Goal: Information Seeking & Learning: Learn about a topic

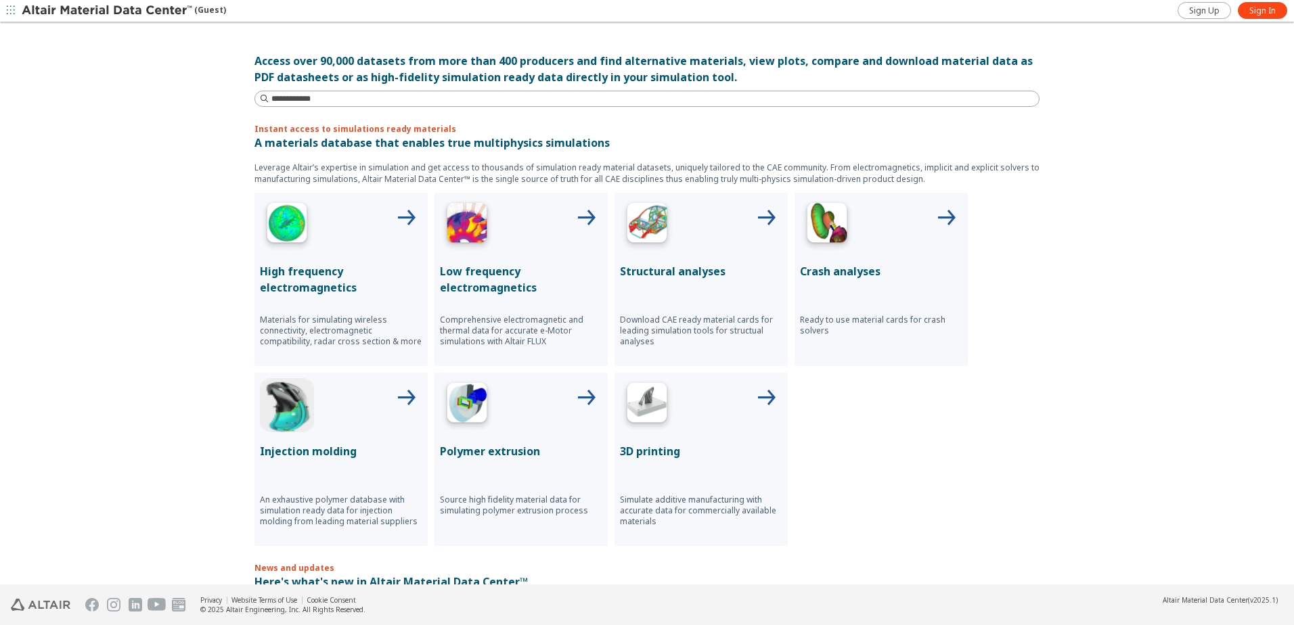
scroll to position [338, 0]
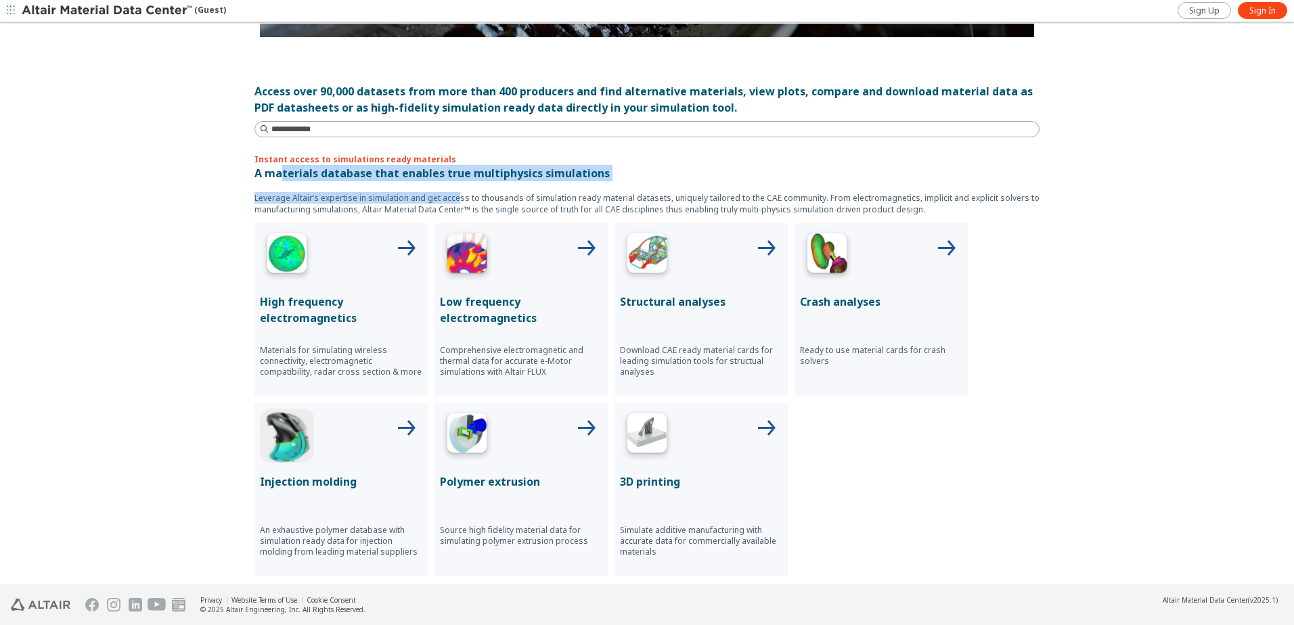
drag, startPoint x: 275, startPoint y: 177, endPoint x: 451, endPoint y: 200, distance: 176.8
click at [451, 200] on div "Instant access to simulations ready materials A materials database that enables…" at bounding box center [646, 365] width 785 height 423
click at [451, 200] on p "Leverage Altair’s expertise in simulation and get access to thousands of simula…" at bounding box center [646, 203] width 785 height 23
drag, startPoint x: 454, startPoint y: 200, endPoint x: 313, endPoint y: 175, distance: 143.1
click at [313, 175] on div "Instant access to simulations ready materials A materials database that enables…" at bounding box center [646, 365] width 785 height 423
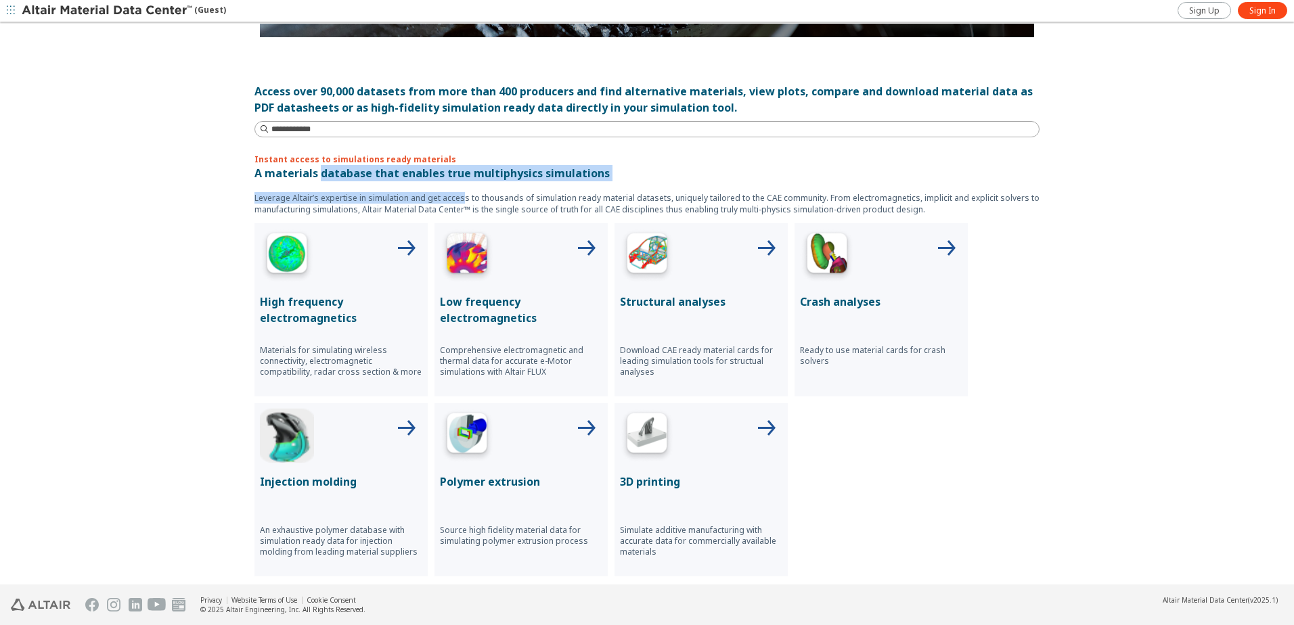
click at [313, 175] on p "A materials database that enables true multiphysics simulations" at bounding box center [646, 173] width 785 height 16
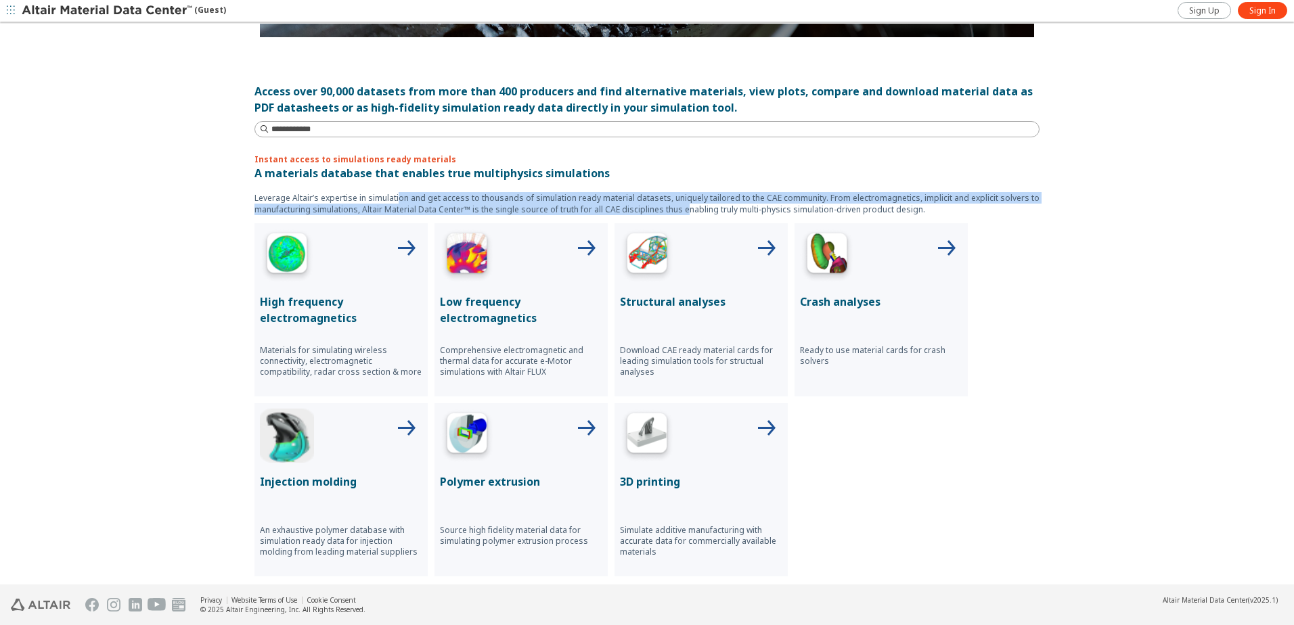
drag, startPoint x: 675, startPoint y: 207, endPoint x: 390, endPoint y: 191, distance: 285.9
click at [390, 191] on div "Instant access to simulations ready materials A materials database that enables…" at bounding box center [646, 365] width 785 height 423
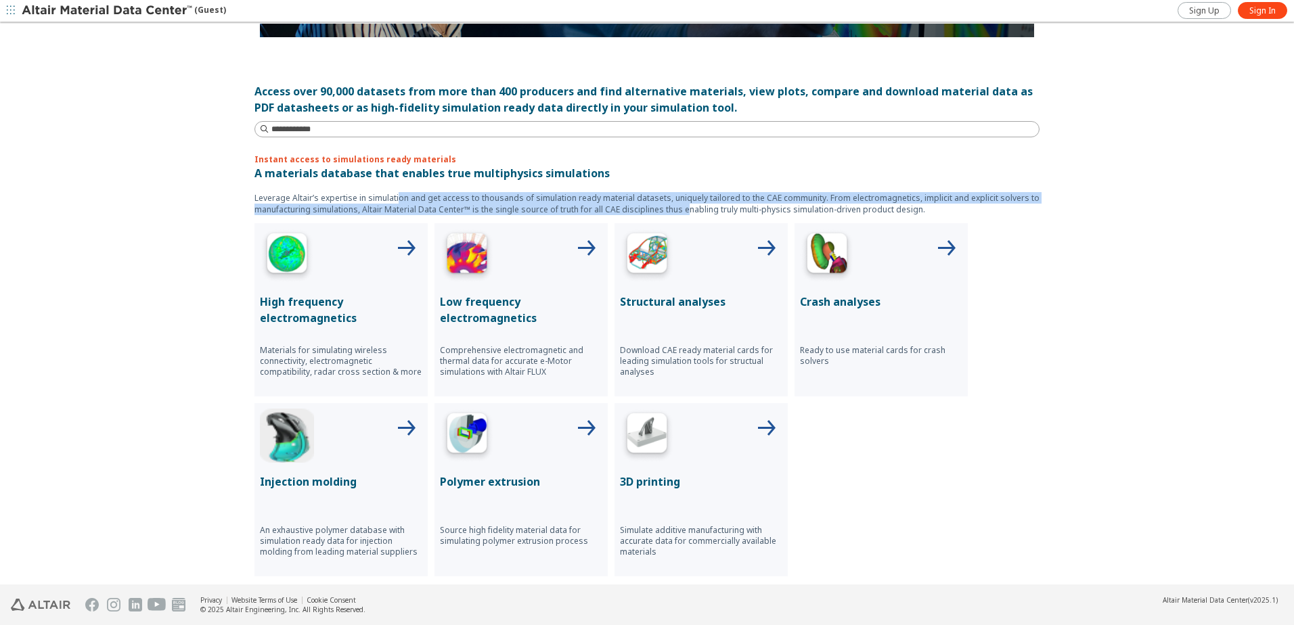
click at [392, 191] on div "Instant access to simulations ready materials A materials database that enables…" at bounding box center [646, 365] width 785 height 423
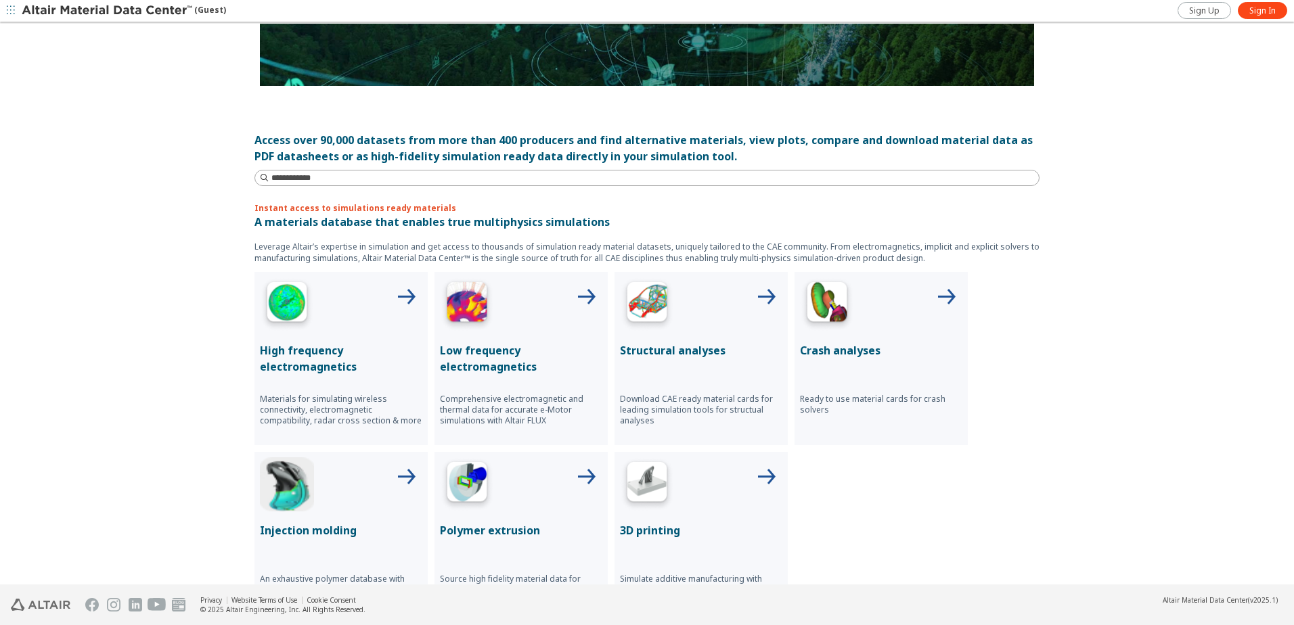
scroll to position [271, 0]
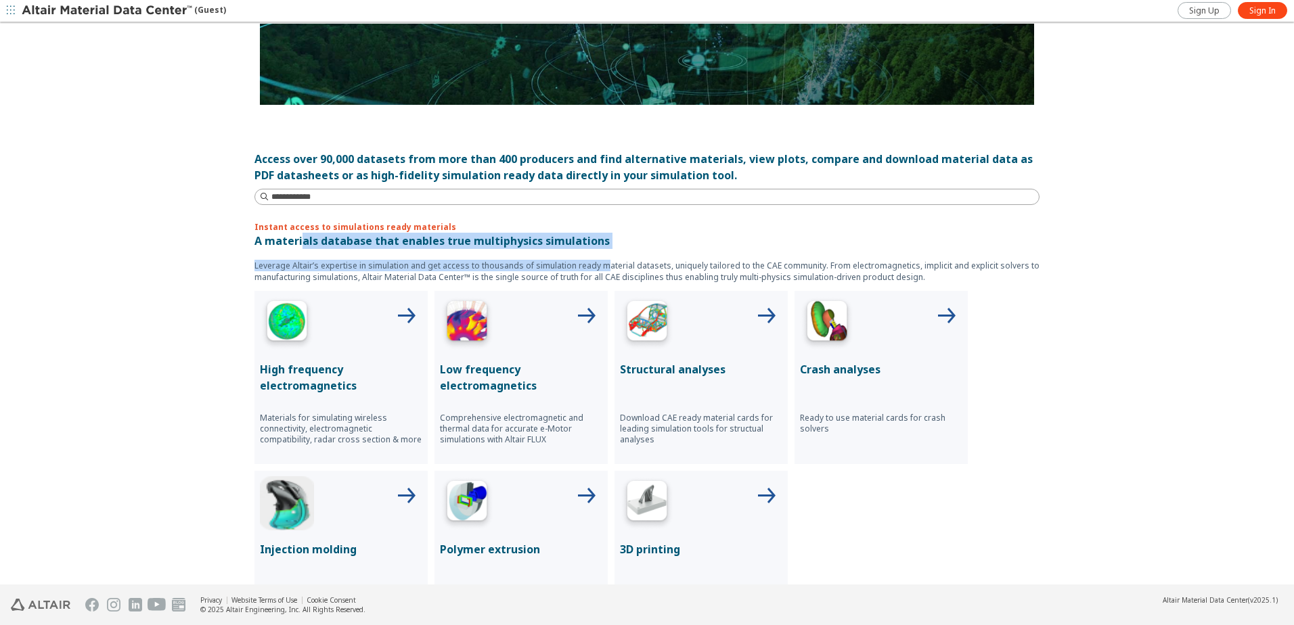
drag, startPoint x: 298, startPoint y: 242, endPoint x: 593, endPoint y: 265, distance: 296.6
click at [593, 265] on div "Instant access to simulations ready materials A materials database that enables…" at bounding box center [646, 432] width 785 height 423
click at [593, 265] on p "Leverage Altair’s expertise in simulation and get access to thousands of simula…" at bounding box center [646, 271] width 785 height 23
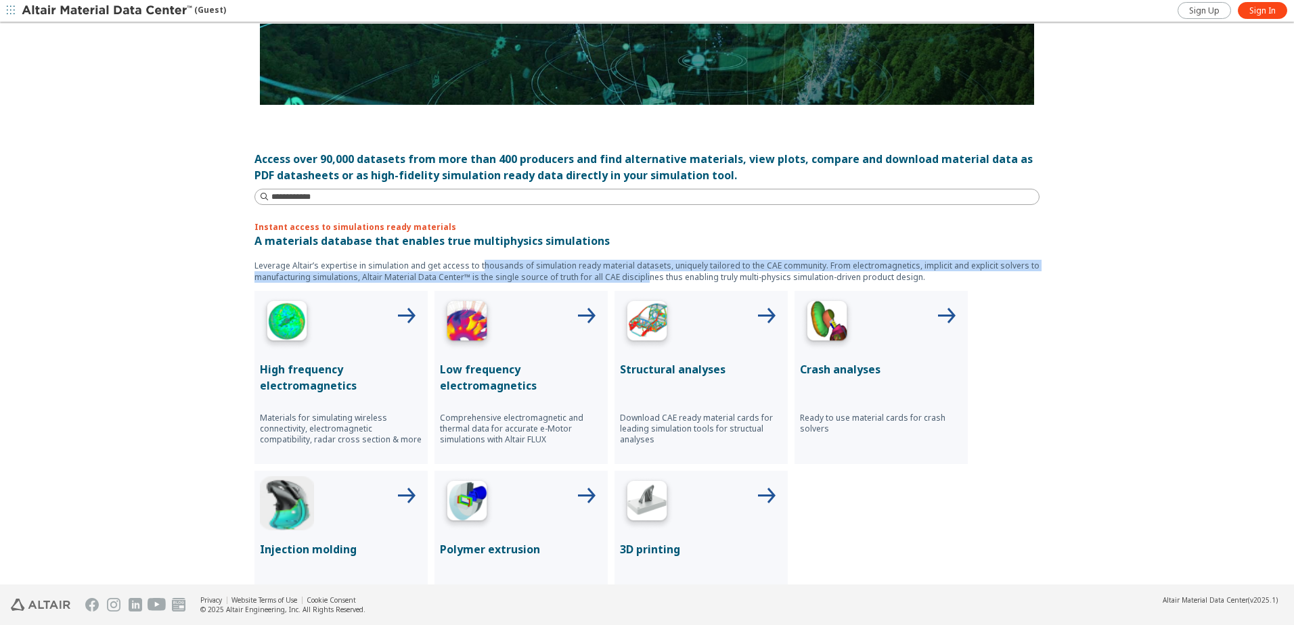
drag, startPoint x: 641, startPoint y: 272, endPoint x: 467, endPoint y: 264, distance: 174.1
click at [467, 264] on p "Leverage Altair’s expertise in simulation and get access to thousands of simula…" at bounding box center [646, 271] width 785 height 23
click at [467, 264] on div "Instant access to simulations ready materials A materials database that enables…" at bounding box center [646, 432] width 785 height 423
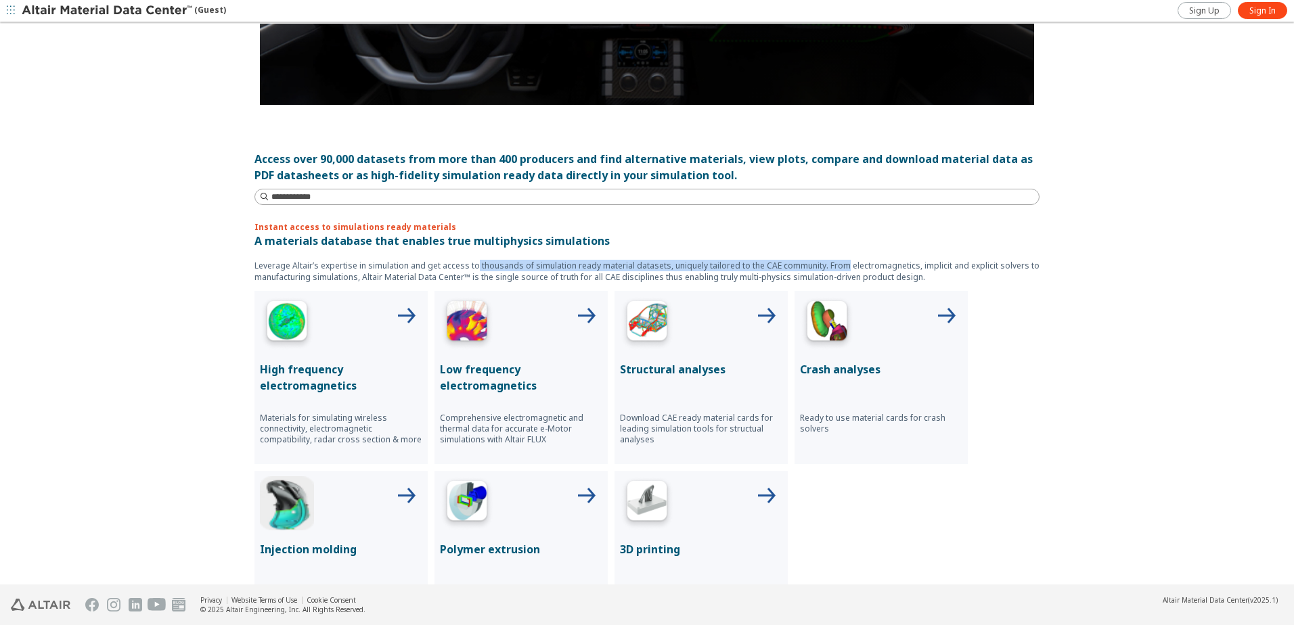
drag, startPoint x: 466, startPoint y: 263, endPoint x: 859, endPoint y: 273, distance: 393.2
click at [859, 273] on p "Leverage Altair’s expertise in simulation and get access to thousands of simula…" at bounding box center [646, 271] width 785 height 23
drag, startPoint x: 859, startPoint y: 273, endPoint x: 1062, endPoint y: 321, distance: 208.6
click at [1066, 321] on div "Explore all material classes Simulation ready materials Eco-Friendly materials …" at bounding box center [647, 305] width 1294 height 562
click at [710, 380] on div "Structural analyses Download CAE ready material cards for leading simulation to…" at bounding box center [700, 377] width 173 height 173
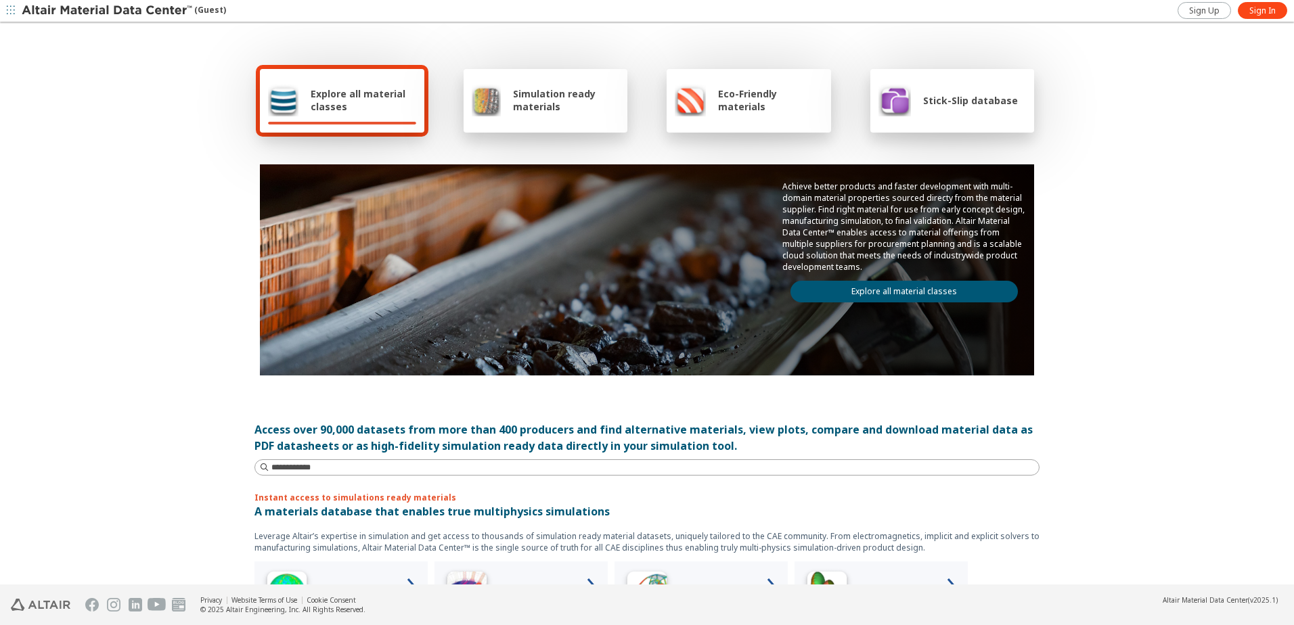
click at [795, 81] on div "Eco-Friendly materials" at bounding box center [748, 101] width 164 height 64
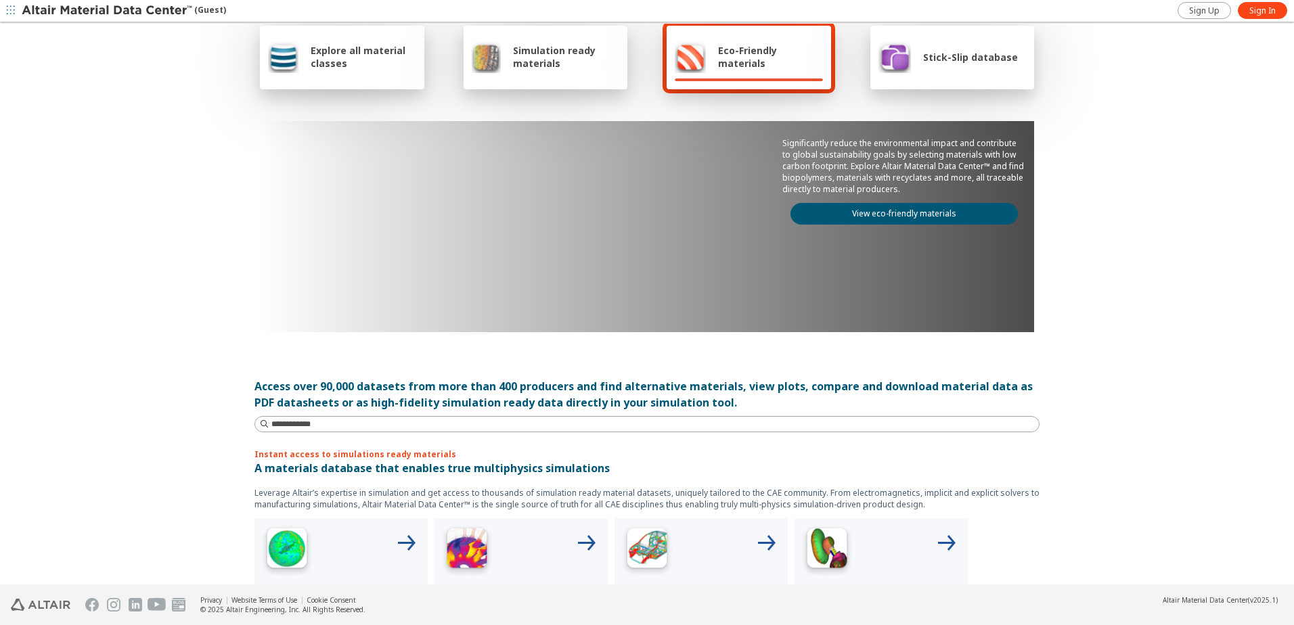
scroll to position [68, 0]
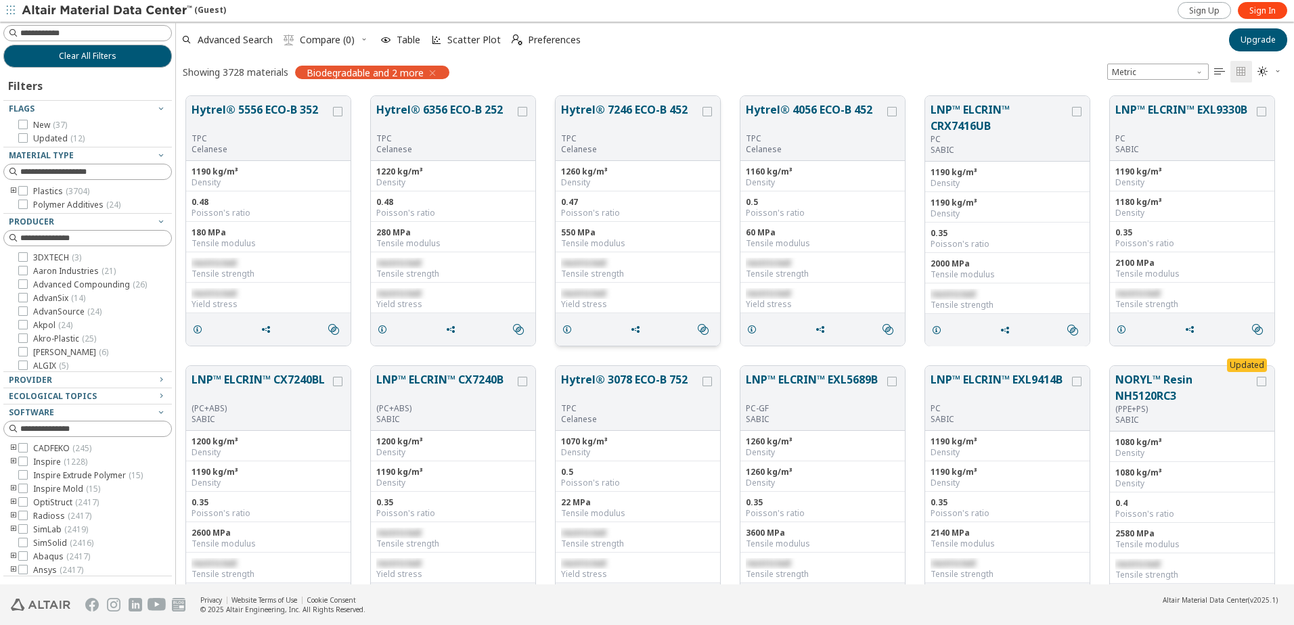
scroll to position [488, 1108]
click at [386, 74] on span "Biodegradable and 2 more" at bounding box center [364, 72] width 117 height 12
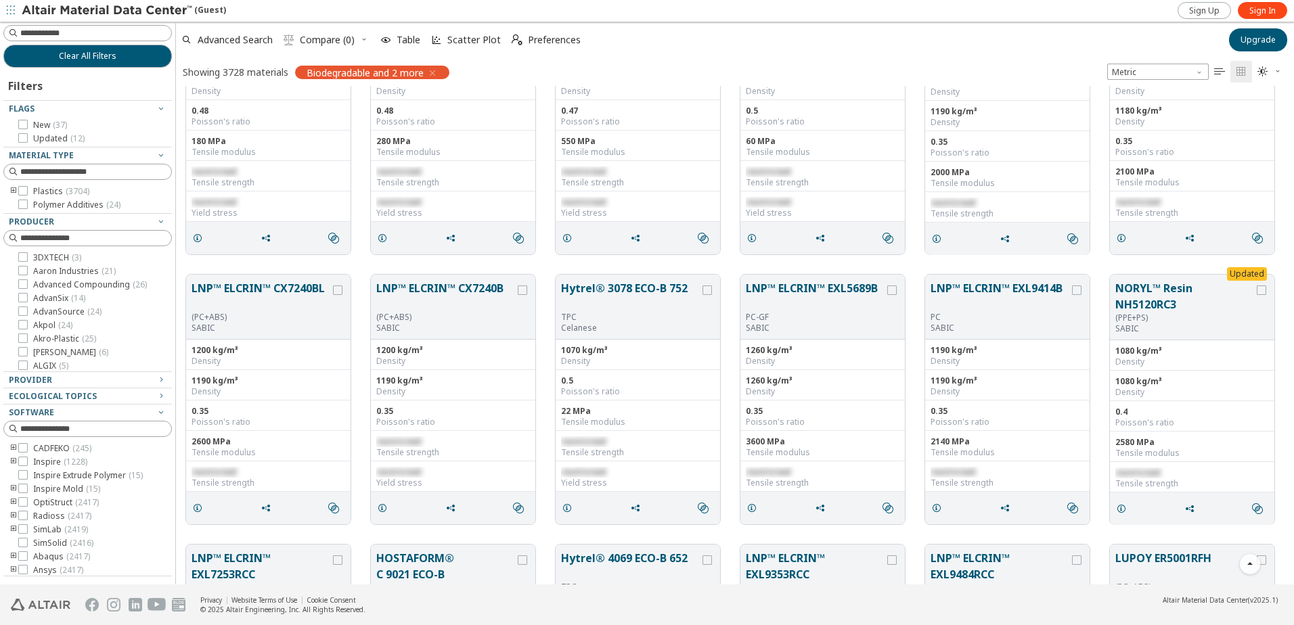
scroll to position [68, 0]
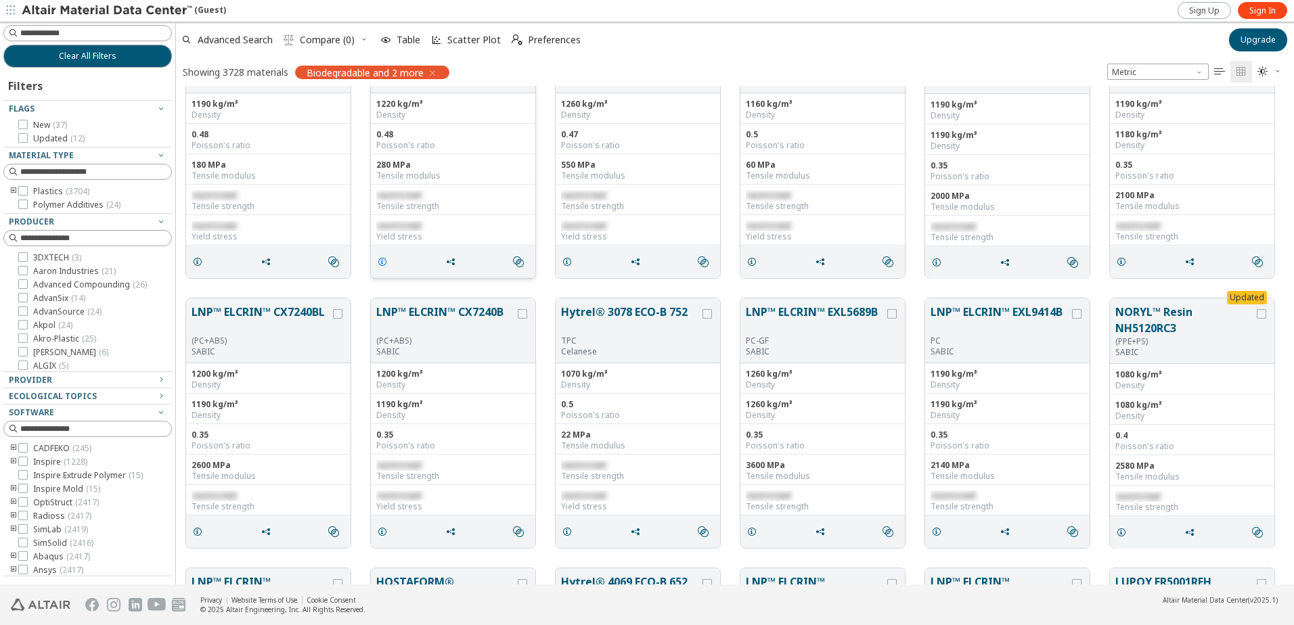
click at [382, 258] on icon "grid" at bounding box center [382, 261] width 11 height 11
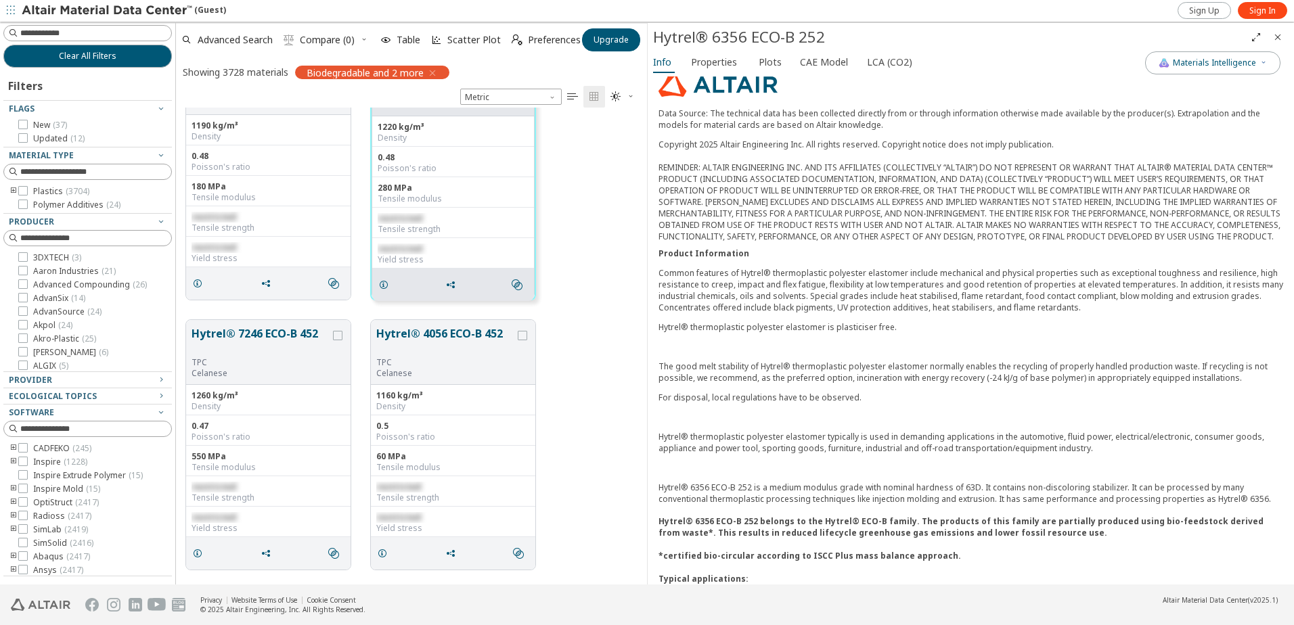
scroll to position [203, 0]
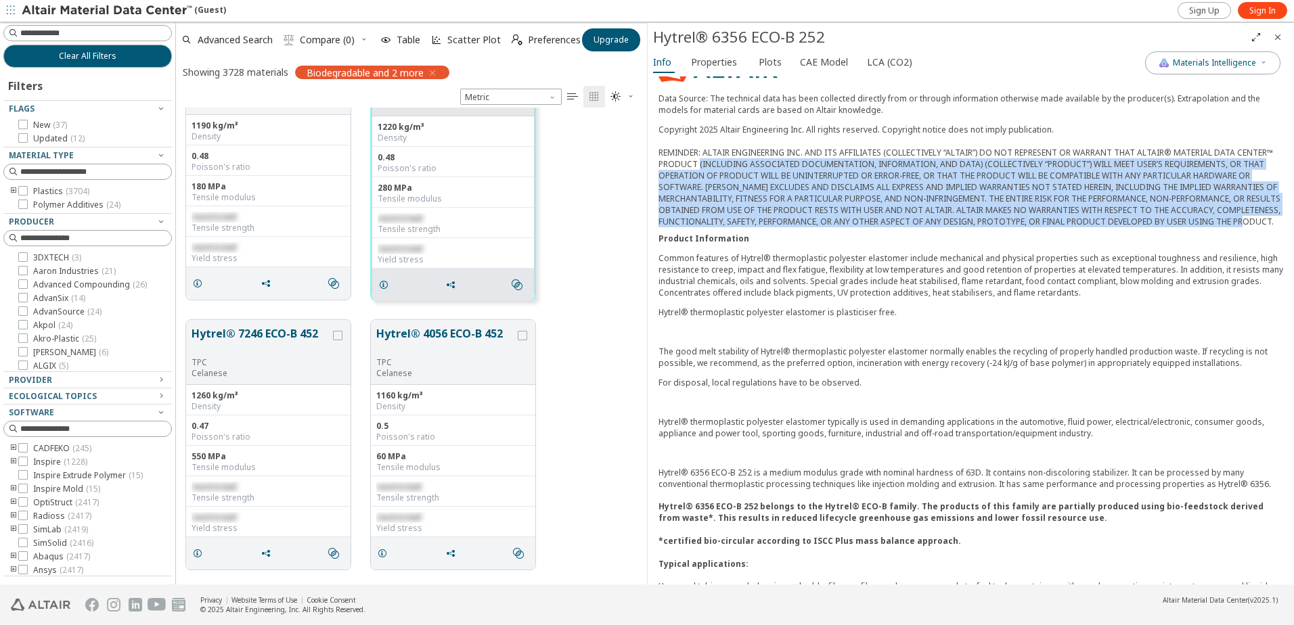
drag, startPoint x: 695, startPoint y: 169, endPoint x: 811, endPoint y: 235, distance: 133.3
click at [811, 227] on div "Copyright 2025 Altair Engineering Inc. All rights reserved. Copyright notice do…" at bounding box center [970, 176] width 624 height 104
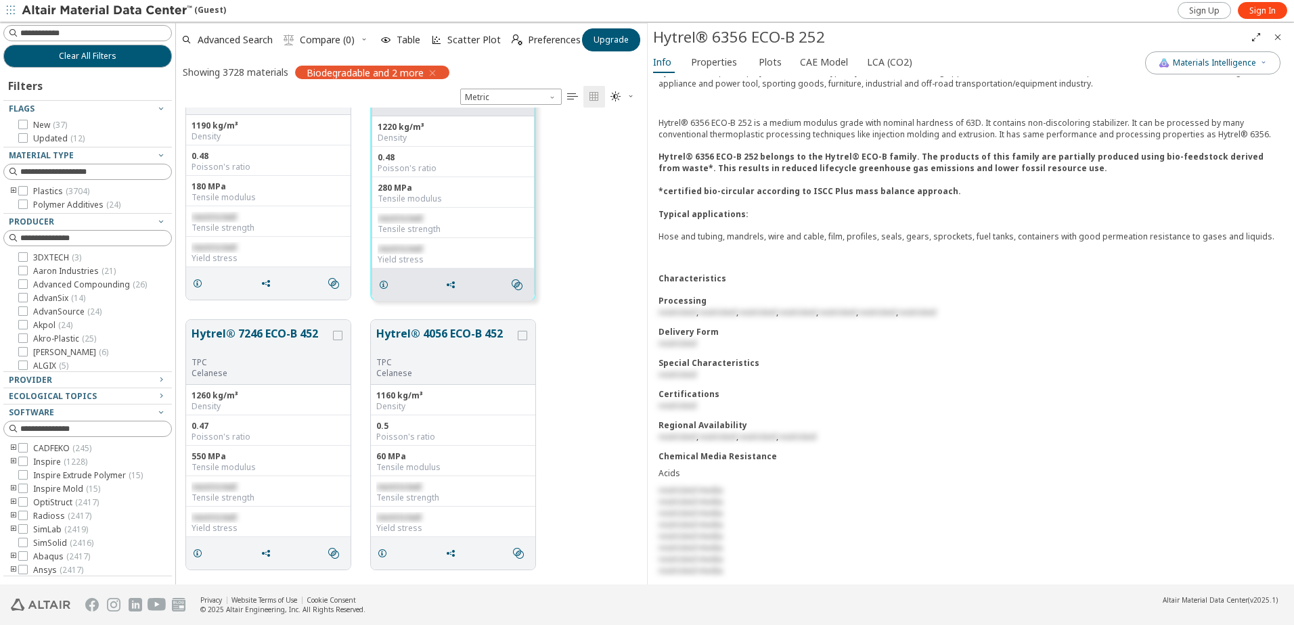
scroll to position [609, 0]
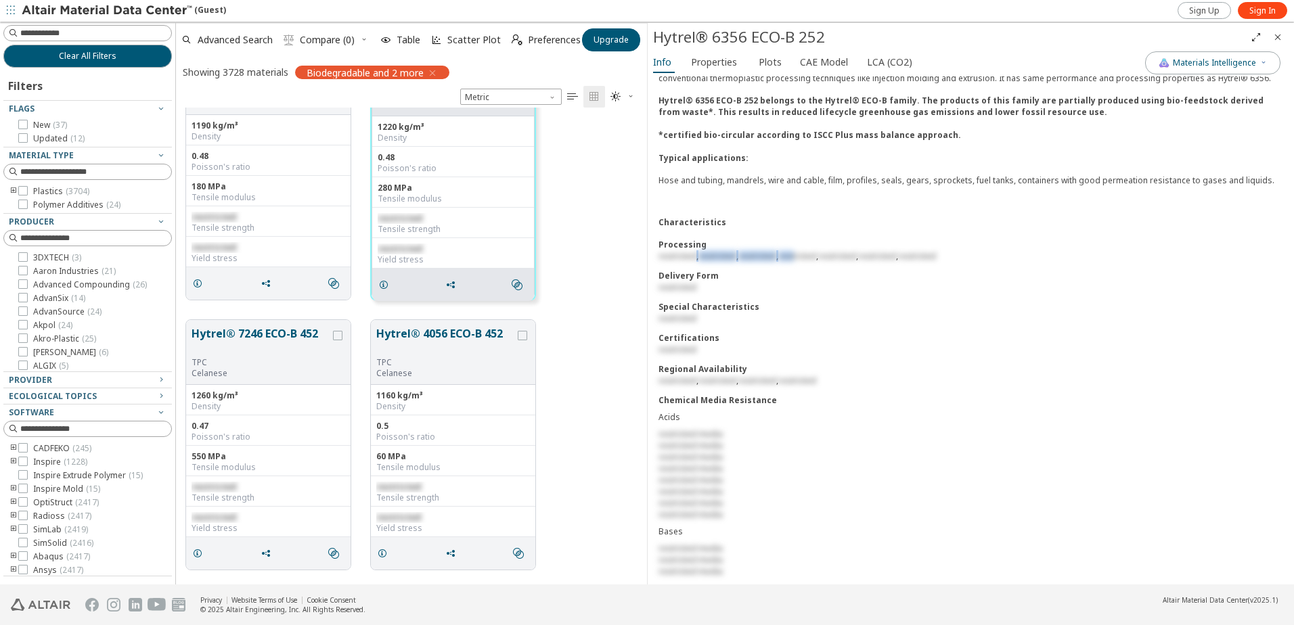
drag, startPoint x: 693, startPoint y: 269, endPoint x: 809, endPoint y: 260, distance: 116.0
click at [809, 260] on div "Processing restricted , restricted , restricted , restricted , restricted , res…" at bounding box center [970, 312] width 624 height 147
click at [808, 250] on div "Processing" at bounding box center [970, 245] width 624 height 12
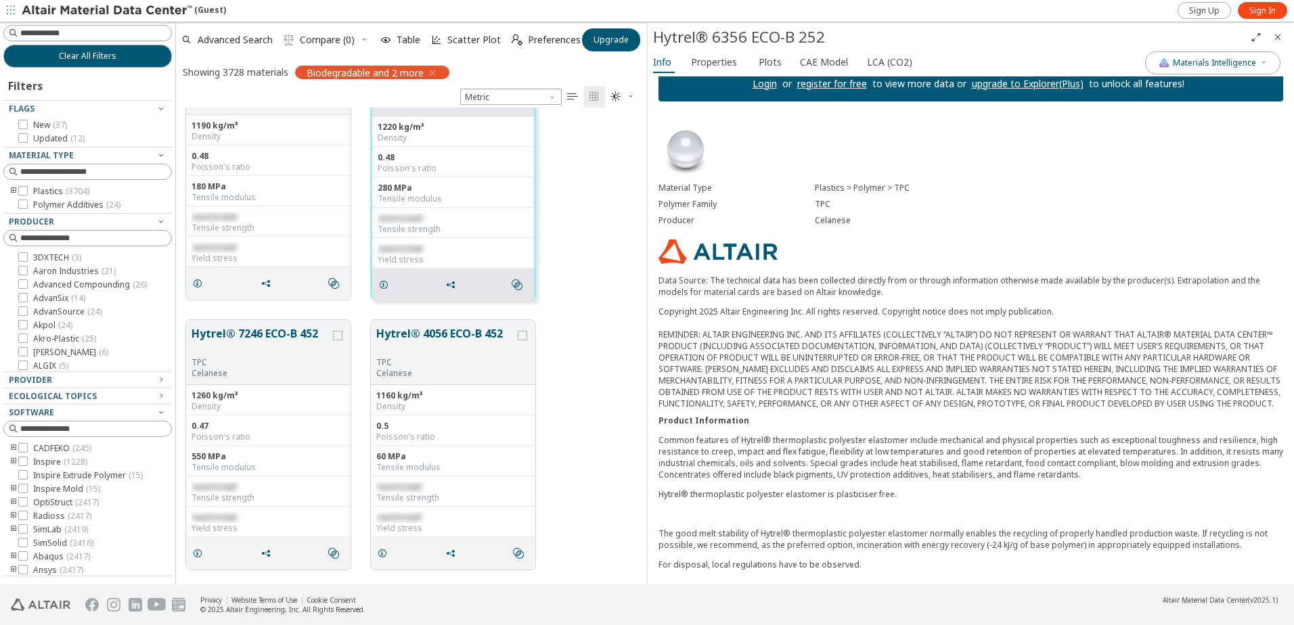
scroll to position [0, 0]
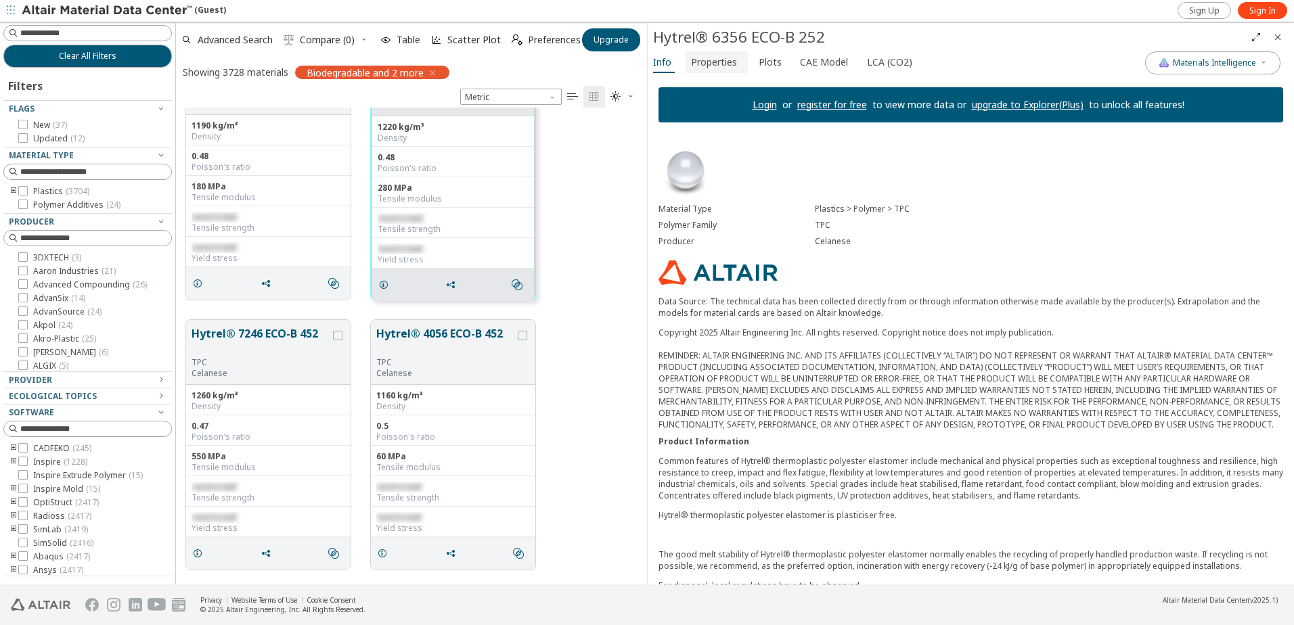
click at [706, 55] on span "Properties" at bounding box center [714, 62] width 46 height 22
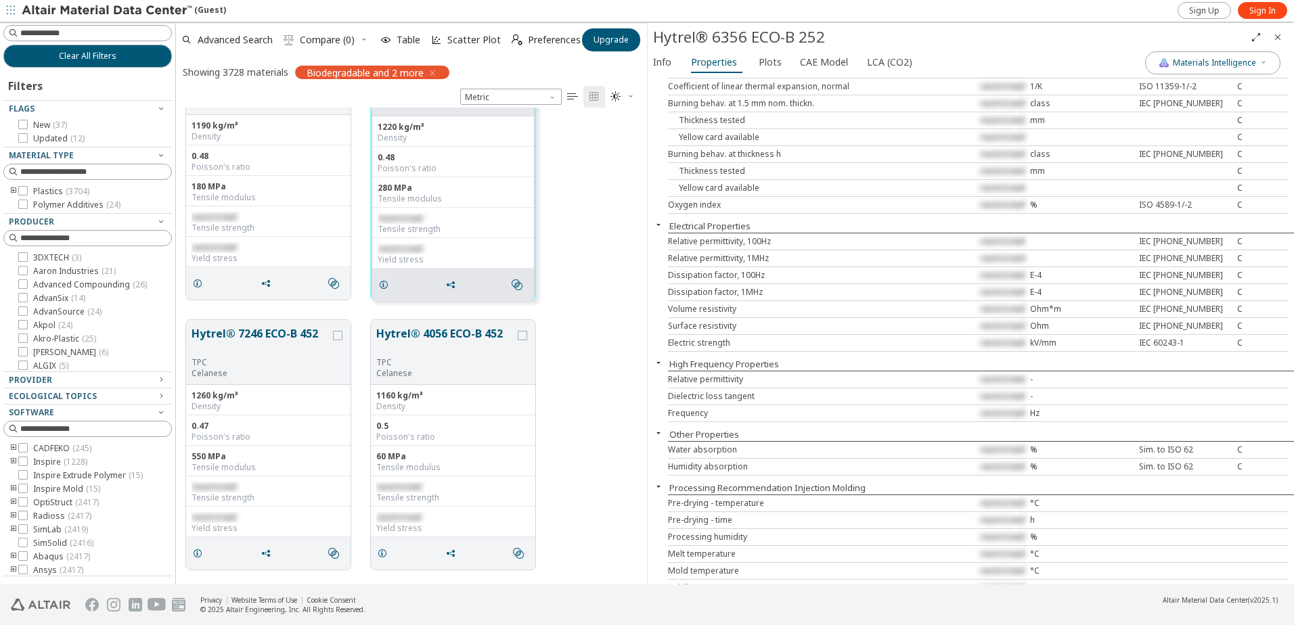
scroll to position [812, 0]
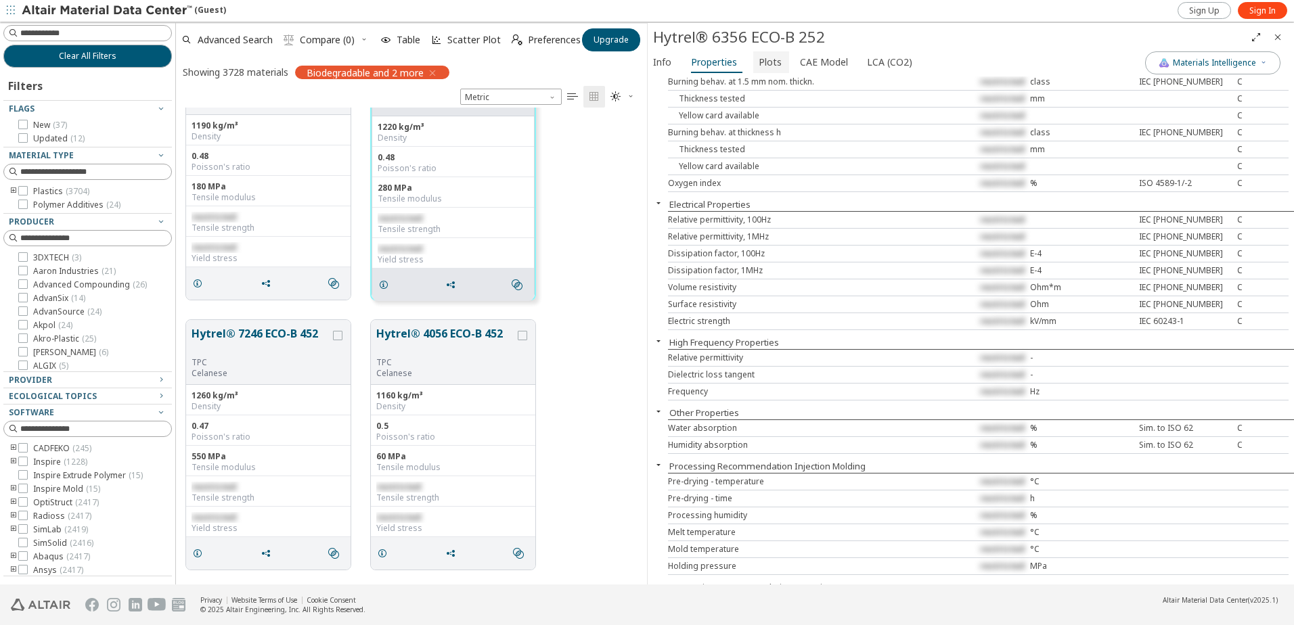
click at [771, 60] on span "Plots" at bounding box center [769, 62] width 23 height 22
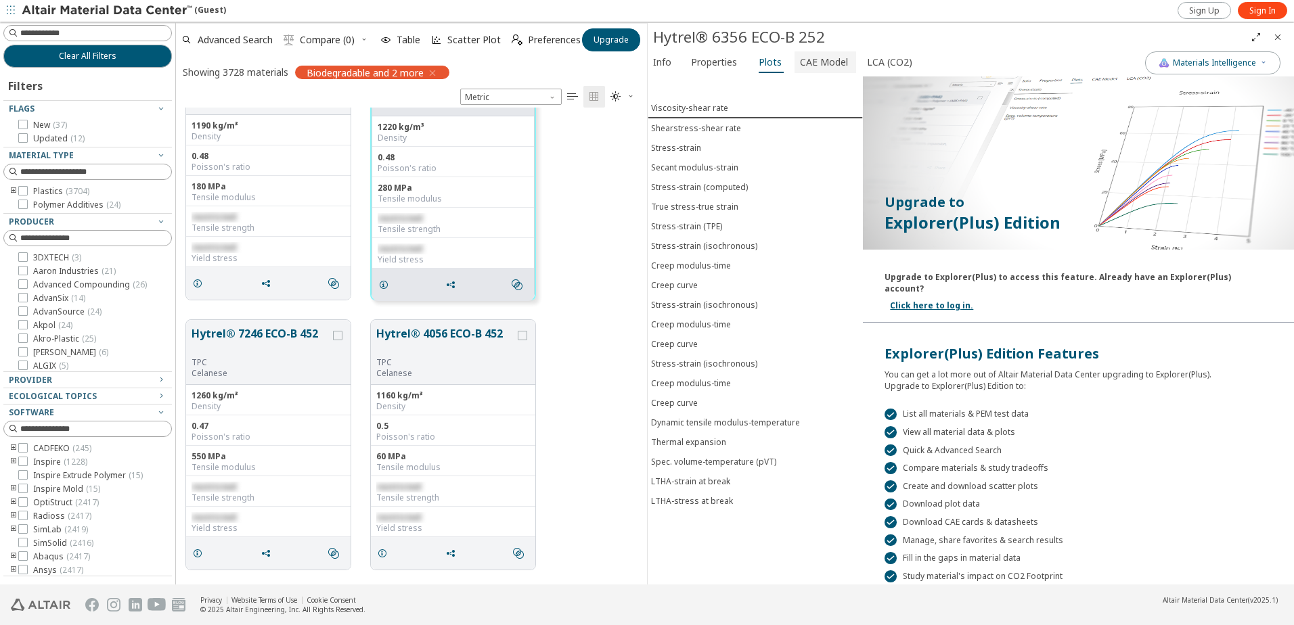
click at [805, 67] on span "CAE Model" at bounding box center [824, 62] width 48 height 22
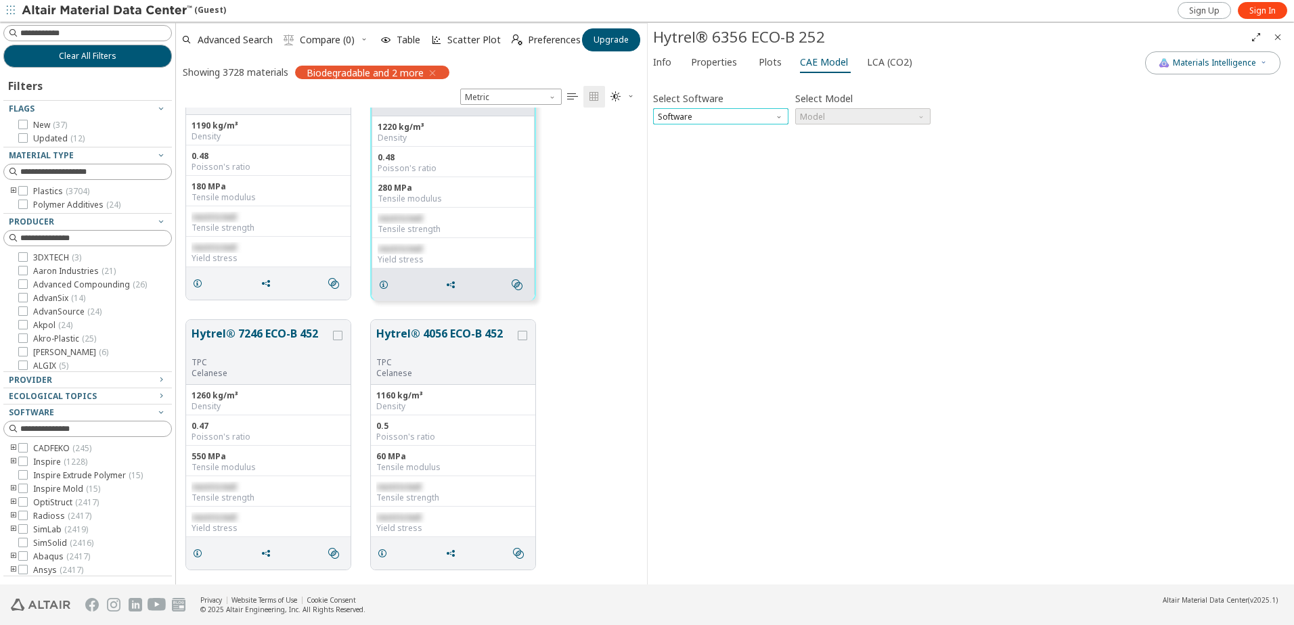
click at [785, 117] on span "Software" at bounding box center [720, 116] width 135 height 16
click at [881, 185] on div "Select Software Software Select Model Model Invalid data. Please check your inp…" at bounding box center [970, 330] width 635 height 497
click at [777, 64] on span "Plots" at bounding box center [770, 62] width 25 height 22
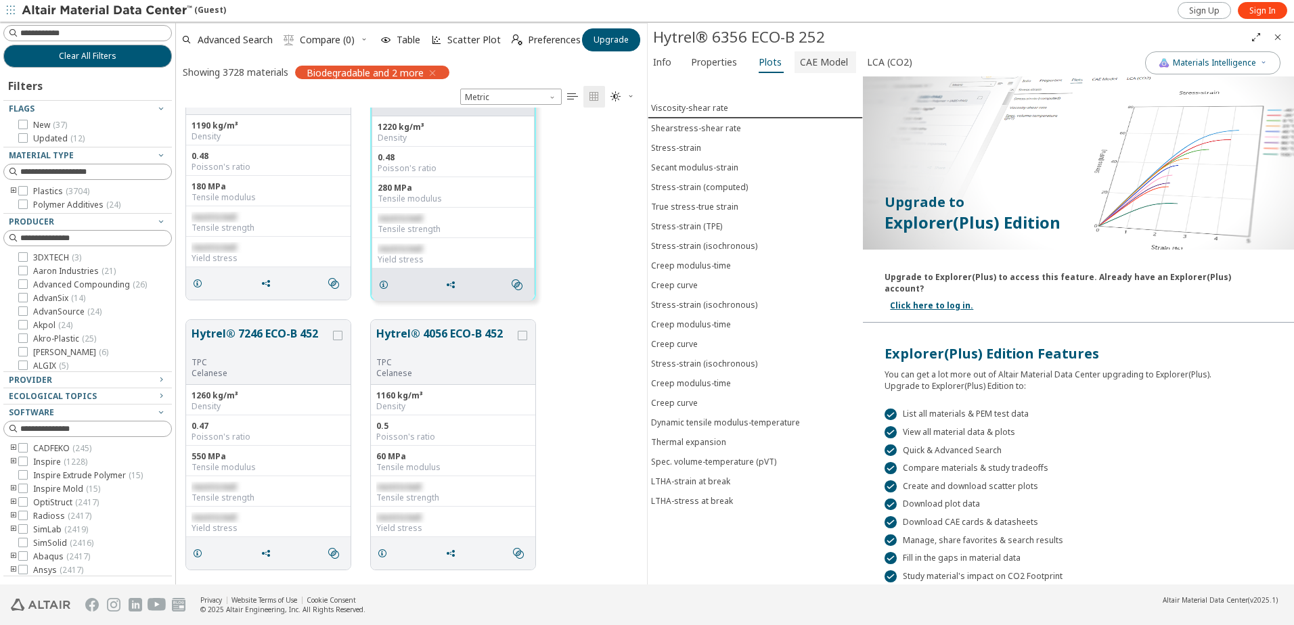
click at [810, 64] on span "CAE Model" at bounding box center [824, 62] width 48 height 22
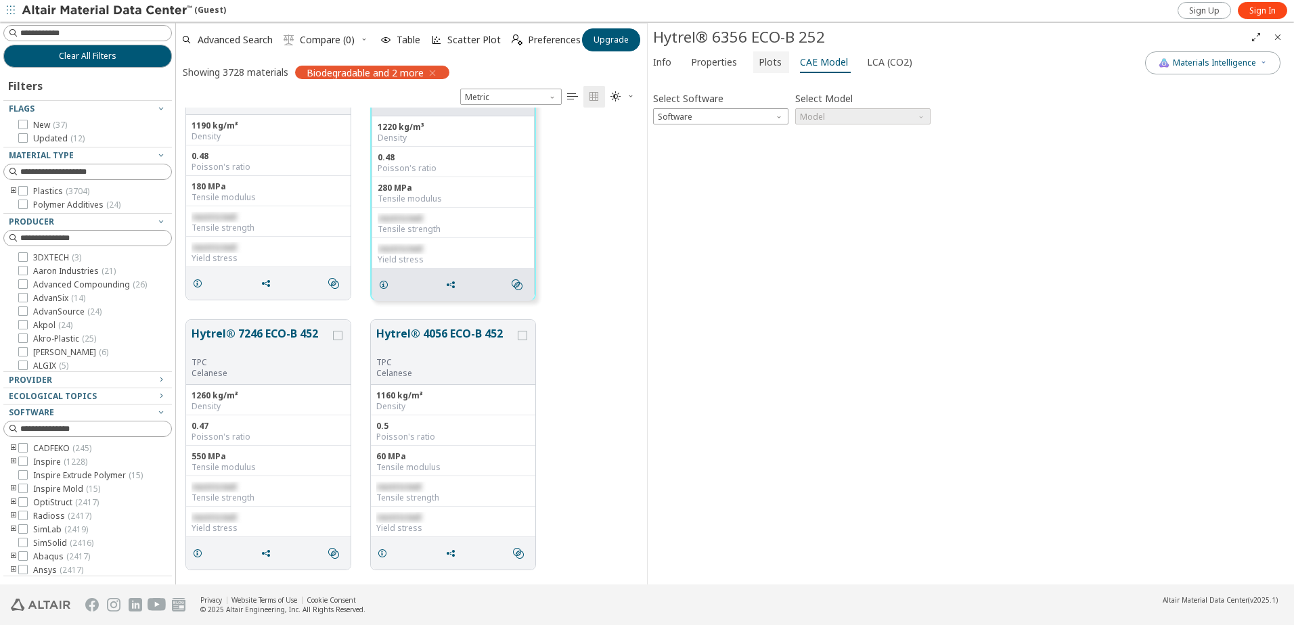
click at [777, 68] on span "Plots" at bounding box center [770, 62] width 25 height 22
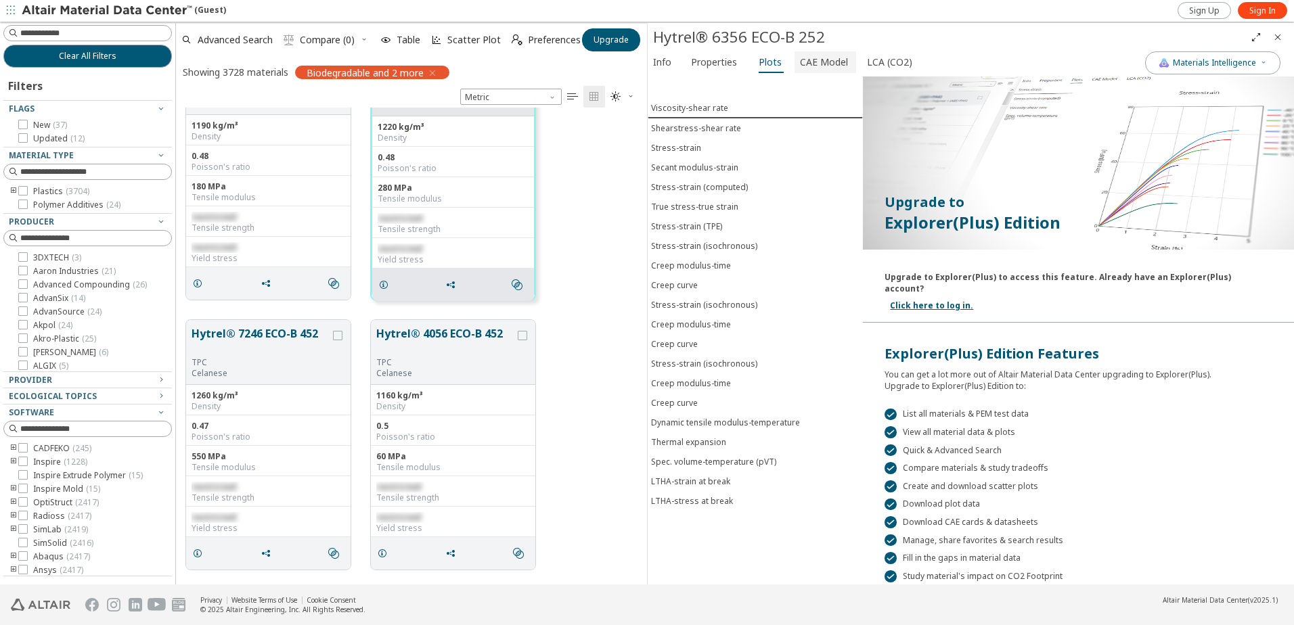
click at [813, 66] on span "CAE Model" at bounding box center [824, 62] width 48 height 22
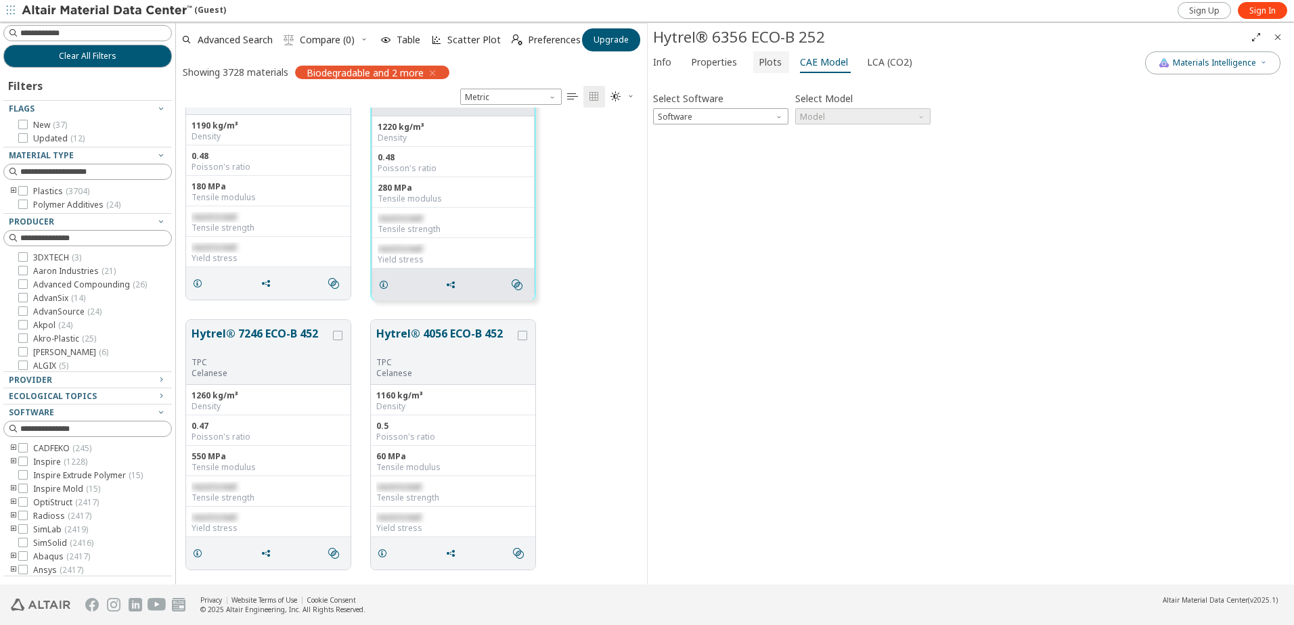
click at [767, 64] on span "Plots" at bounding box center [769, 62] width 23 height 22
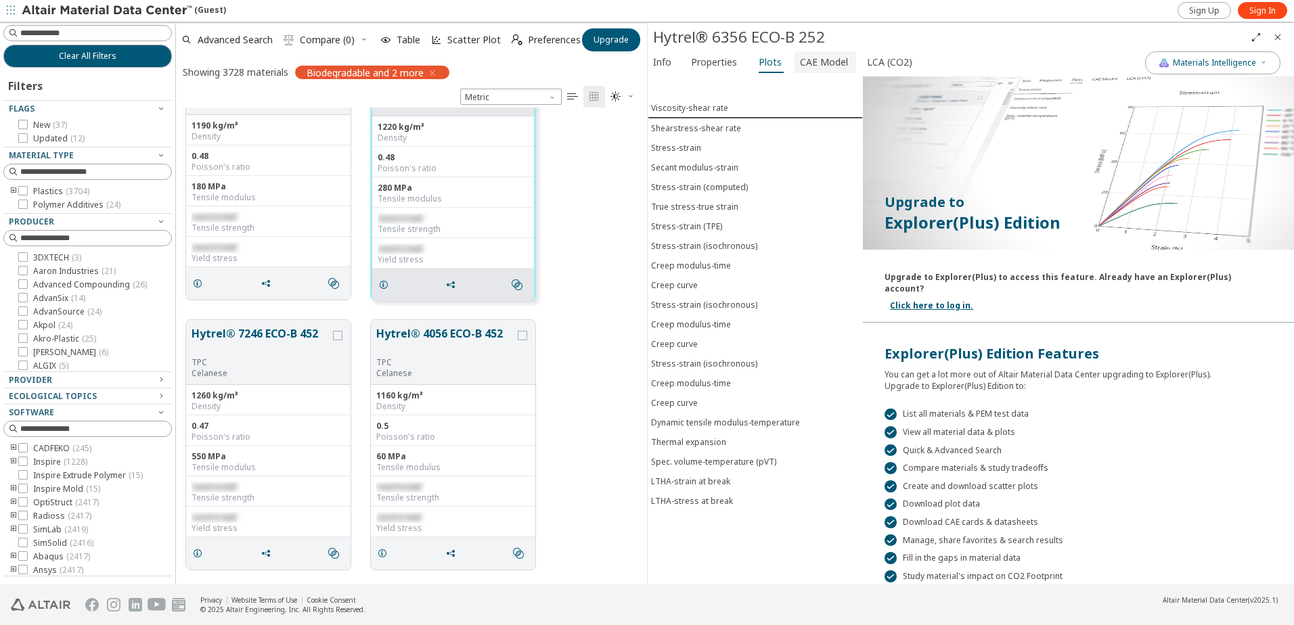
click at [800, 64] on span "CAE Model" at bounding box center [824, 62] width 48 height 22
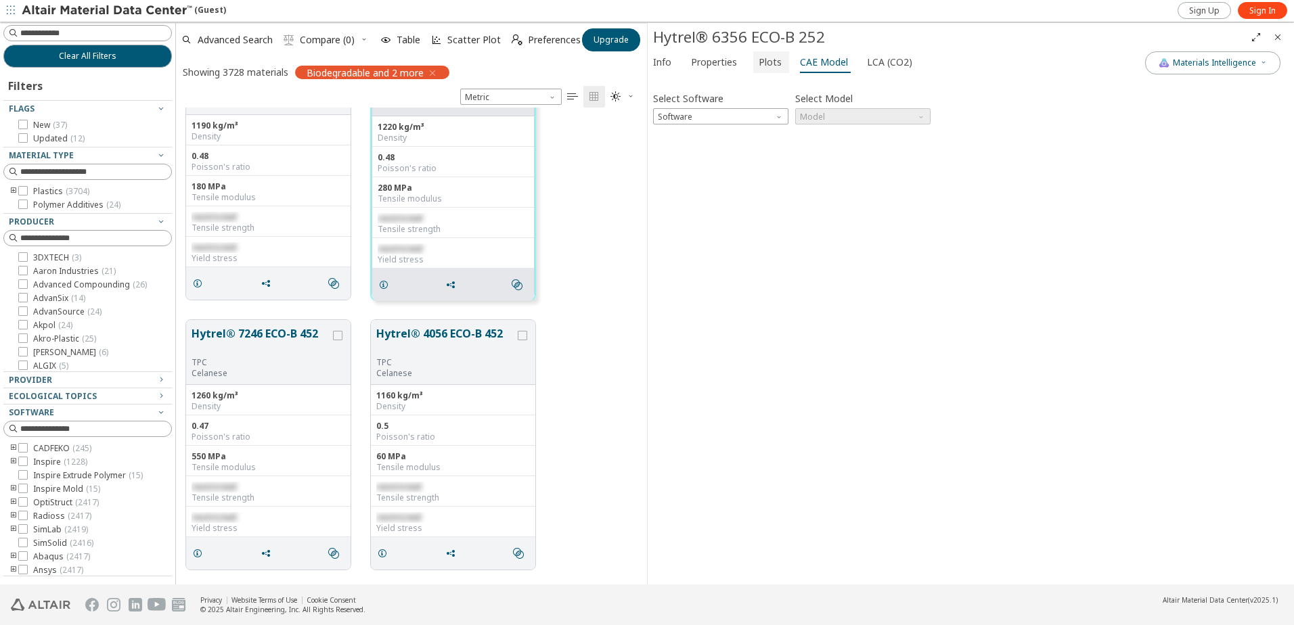
drag, startPoint x: 780, startPoint y: 64, endPoint x: 810, endPoint y: 62, distance: 29.8
click at [786, 64] on div "Info Properties Plots CAE Model LCA (CO2)" at bounding box center [895, 63] width 497 height 25
drag, startPoint x: 810, startPoint y: 62, endPoint x: 775, endPoint y: 62, distance: 35.2
click at [800, 62] on span "CAE Model" at bounding box center [824, 62] width 48 height 22
click at [775, 62] on span "Plots" at bounding box center [769, 62] width 23 height 22
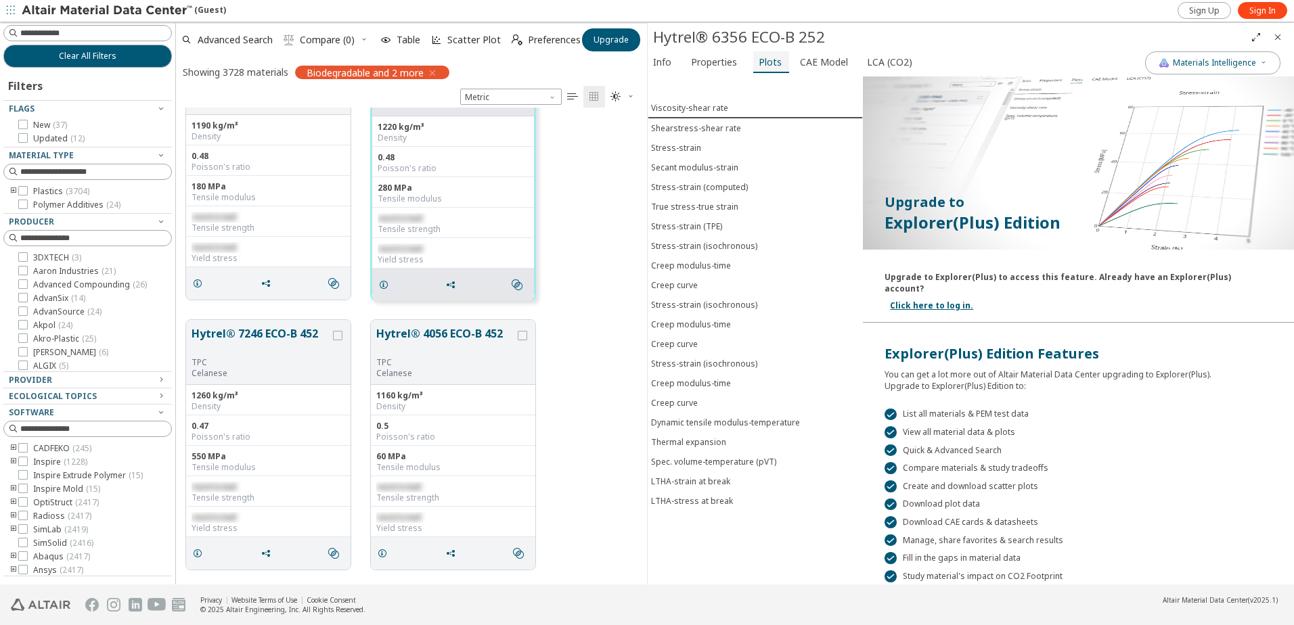
drag, startPoint x: 815, startPoint y: 62, endPoint x: 781, endPoint y: 62, distance: 34.5
click at [813, 62] on span "CAE Model" at bounding box center [824, 62] width 48 height 22
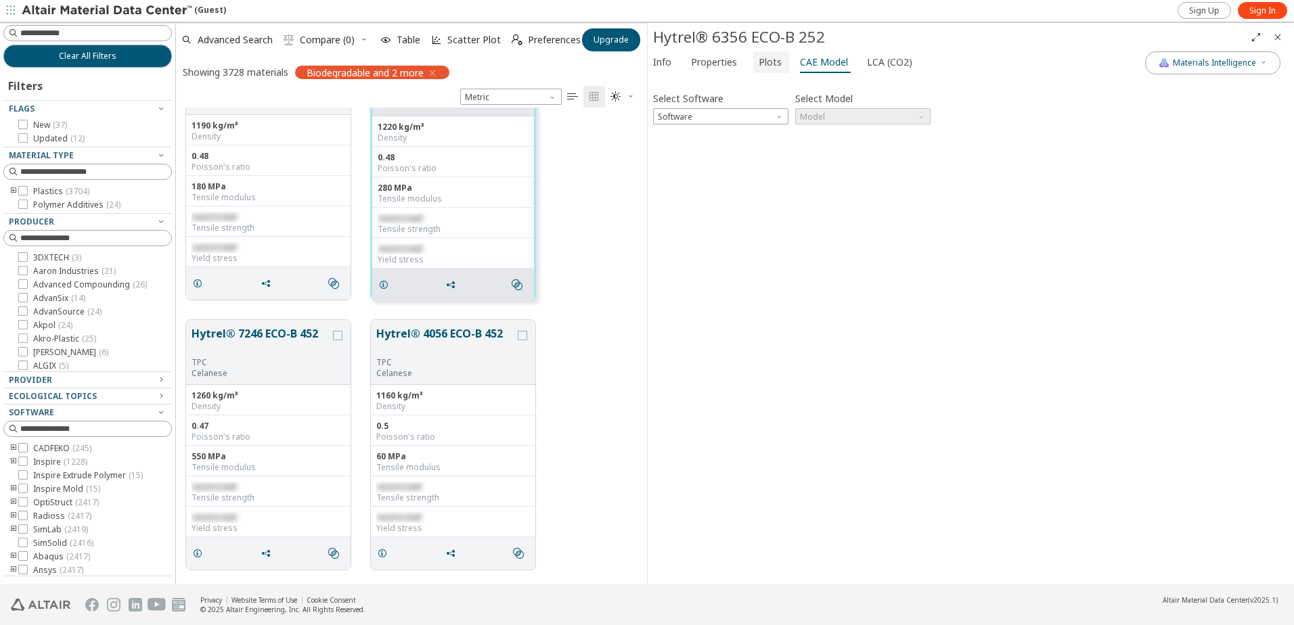
click at [781, 62] on button "Plots" at bounding box center [771, 62] width 36 height 22
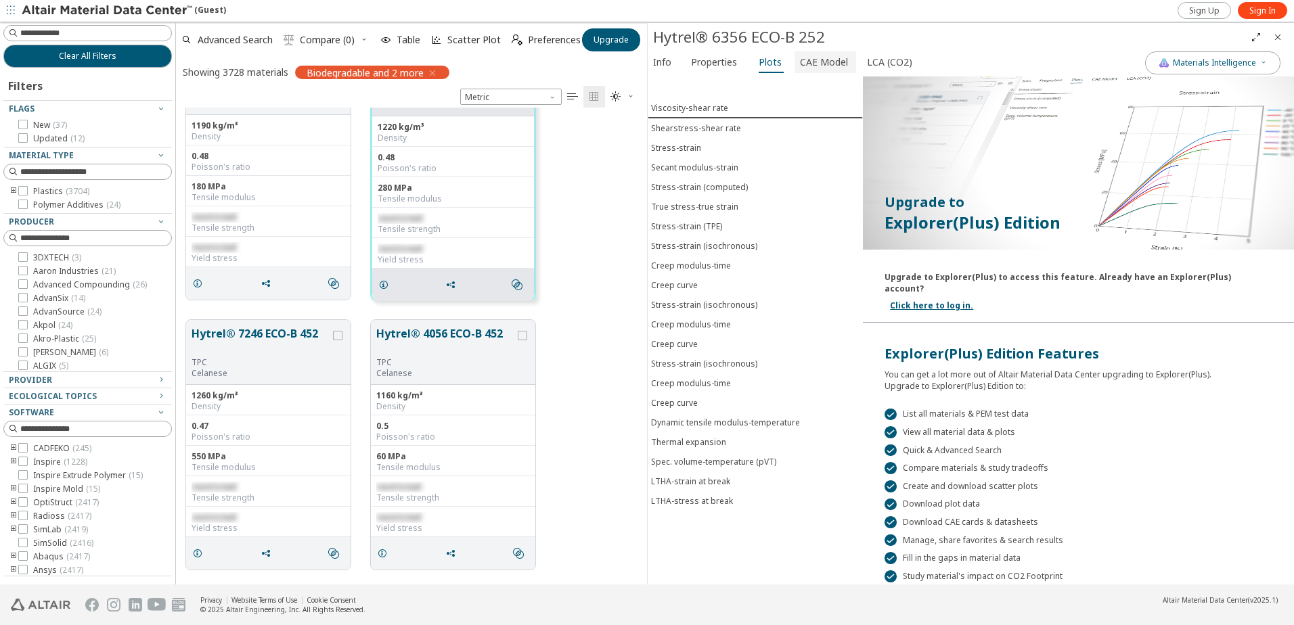
click at [816, 61] on span "CAE Model" at bounding box center [824, 62] width 48 height 22
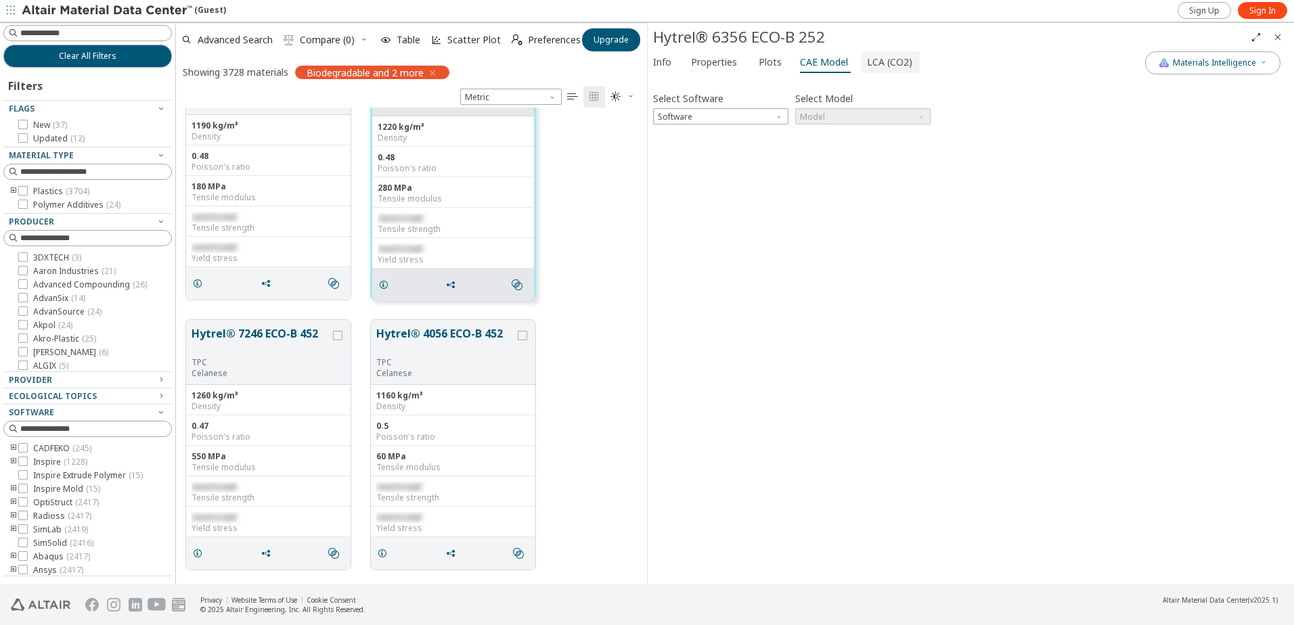
click at [867, 63] on span "LCA (CO2)" at bounding box center [889, 62] width 45 height 22
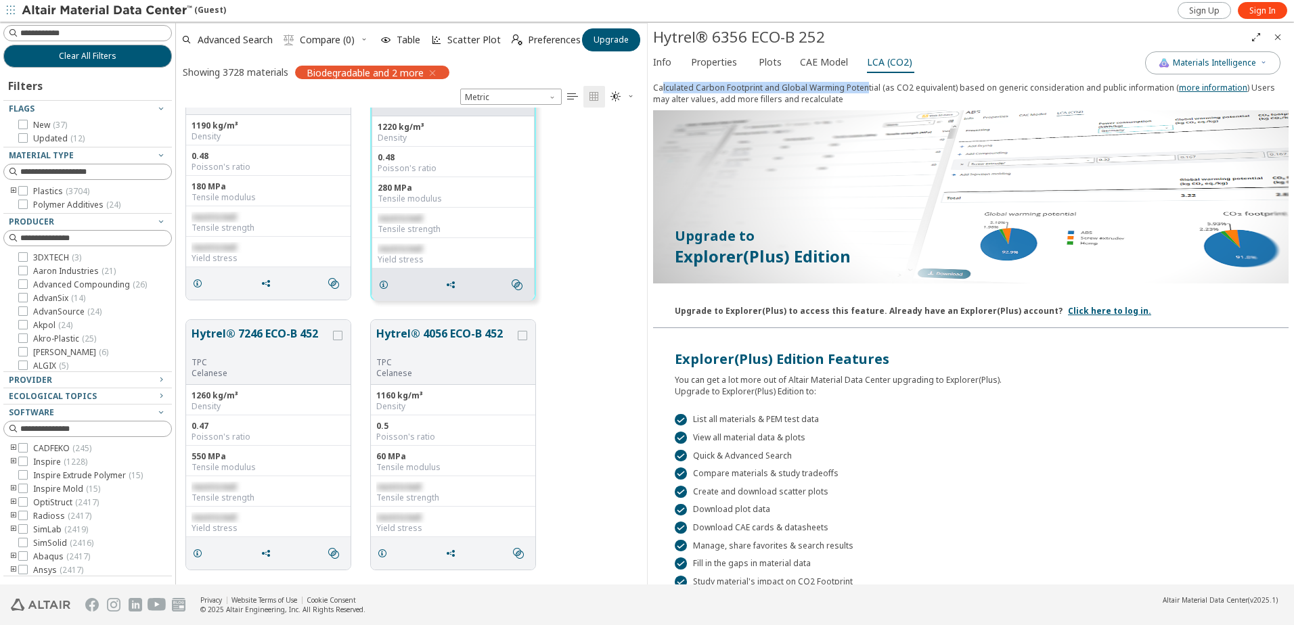
drag, startPoint x: 663, startPoint y: 88, endPoint x: 865, endPoint y: 93, distance: 201.7
click at [865, 93] on div "Calculated Carbon Footprint and Global Warming Potential (as CO2 equivalent) ba…" at bounding box center [970, 96] width 635 height 28
click at [867, 95] on div "Calculated Carbon Footprint and Global Warming Potential (as CO2 equivalent) ba…" at bounding box center [970, 96] width 635 height 28
drag, startPoint x: 698, startPoint y: 85, endPoint x: 889, endPoint y: 98, distance: 191.9
click at [889, 98] on div "Calculated Carbon Footprint and Global Warming Potential (as CO2 equivalent) ba…" at bounding box center [970, 96] width 635 height 28
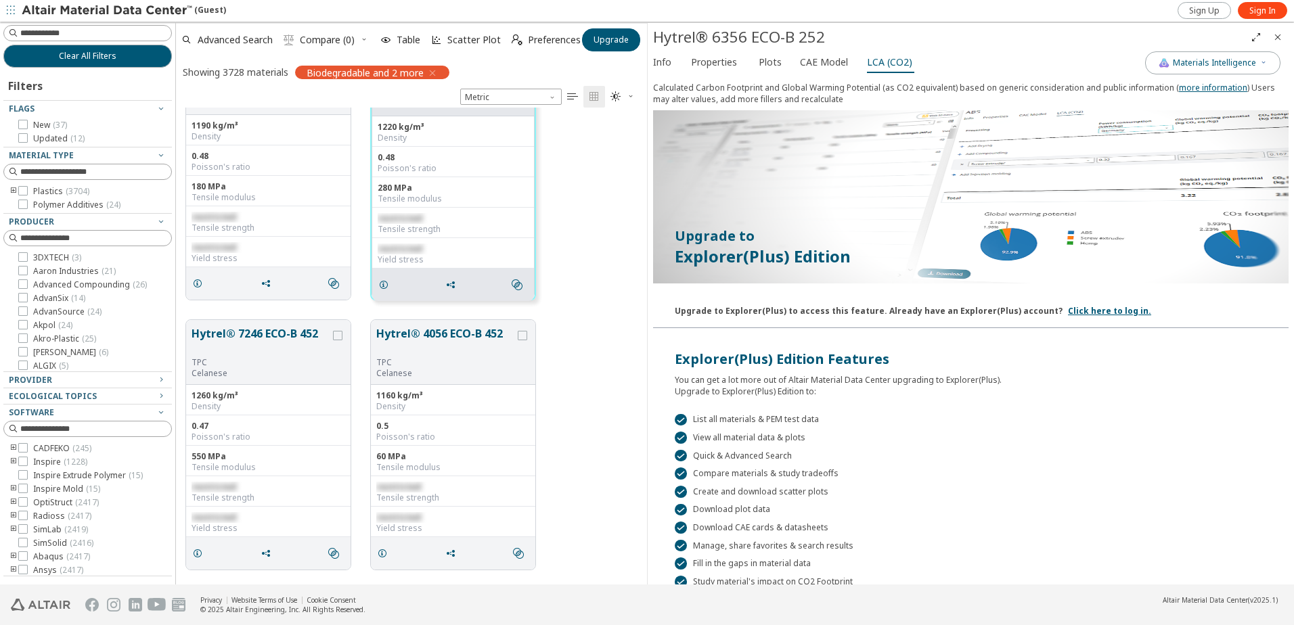
drag, startPoint x: 889, startPoint y: 98, endPoint x: 1043, endPoint y: 107, distance: 153.8
click at [1043, 107] on div "Calculated Carbon Footprint and Global Warming Potential (as CO2 equivalent) ba…" at bounding box center [970, 96] width 635 height 28
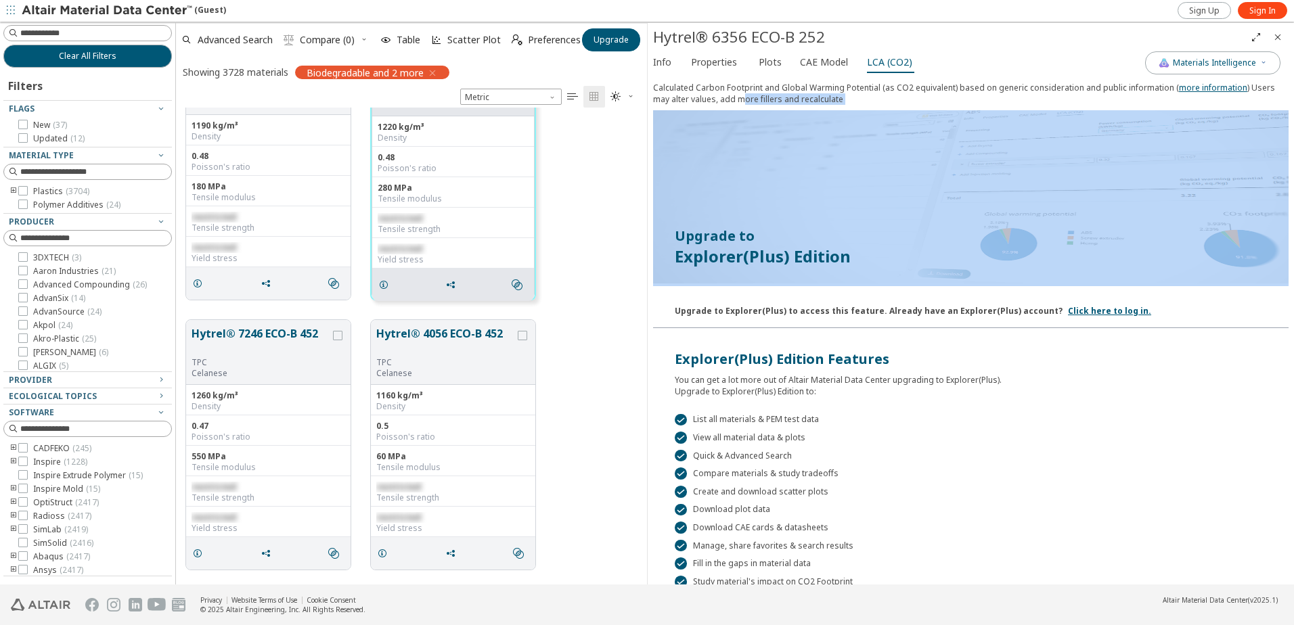
drag, startPoint x: 1043, startPoint y: 107, endPoint x: 748, endPoint y: 108, distance: 295.0
click at [748, 108] on div "Calculated Carbon Footprint and Global Warming Potential (as CO2 equivalent) ba…" at bounding box center [970, 96] width 635 height 28
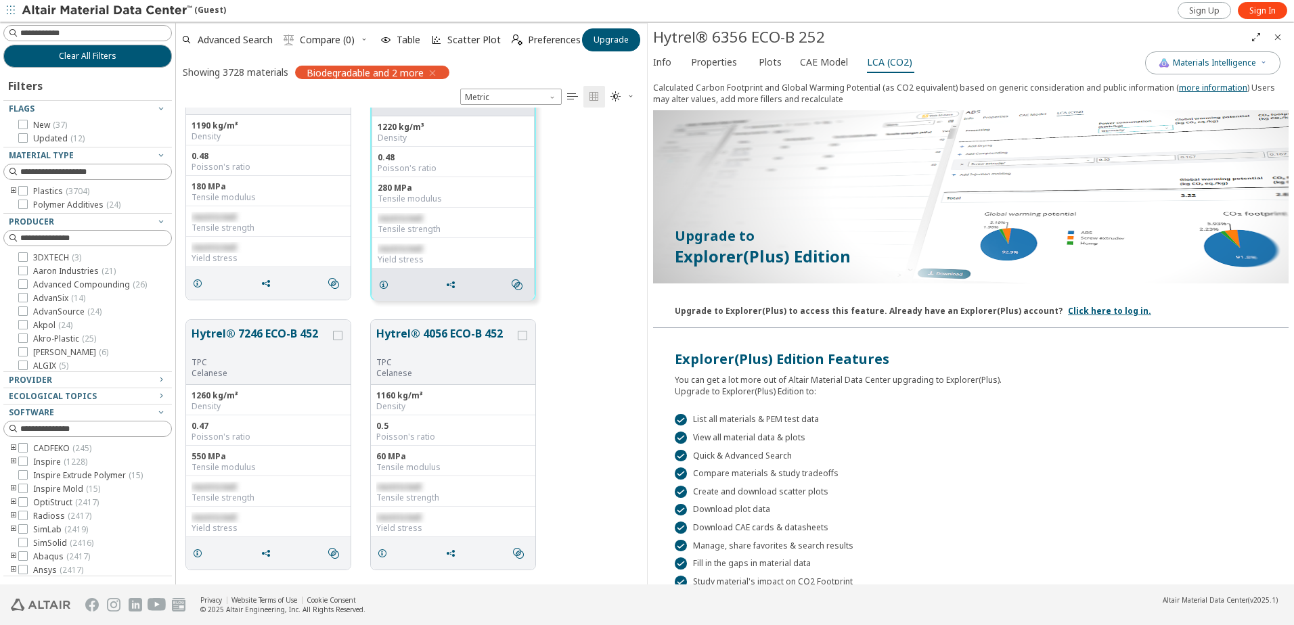
drag, startPoint x: 748, startPoint y: 108, endPoint x: 710, endPoint y: 84, distance: 44.1
click at [710, 84] on div "Calculated Carbon Footprint and Global Warming Potential (as CO2 equivalent) ba…" at bounding box center [970, 96] width 635 height 28
drag, startPoint x: 666, startPoint y: 85, endPoint x: 869, endPoint y: 101, distance: 203.7
click at [869, 101] on div "Calculated Carbon Footprint and Global Warming Potential (as CO2 equivalent) ba…" at bounding box center [970, 96] width 635 height 28
drag, startPoint x: 869, startPoint y: 101, endPoint x: 861, endPoint y: 95, distance: 10.1
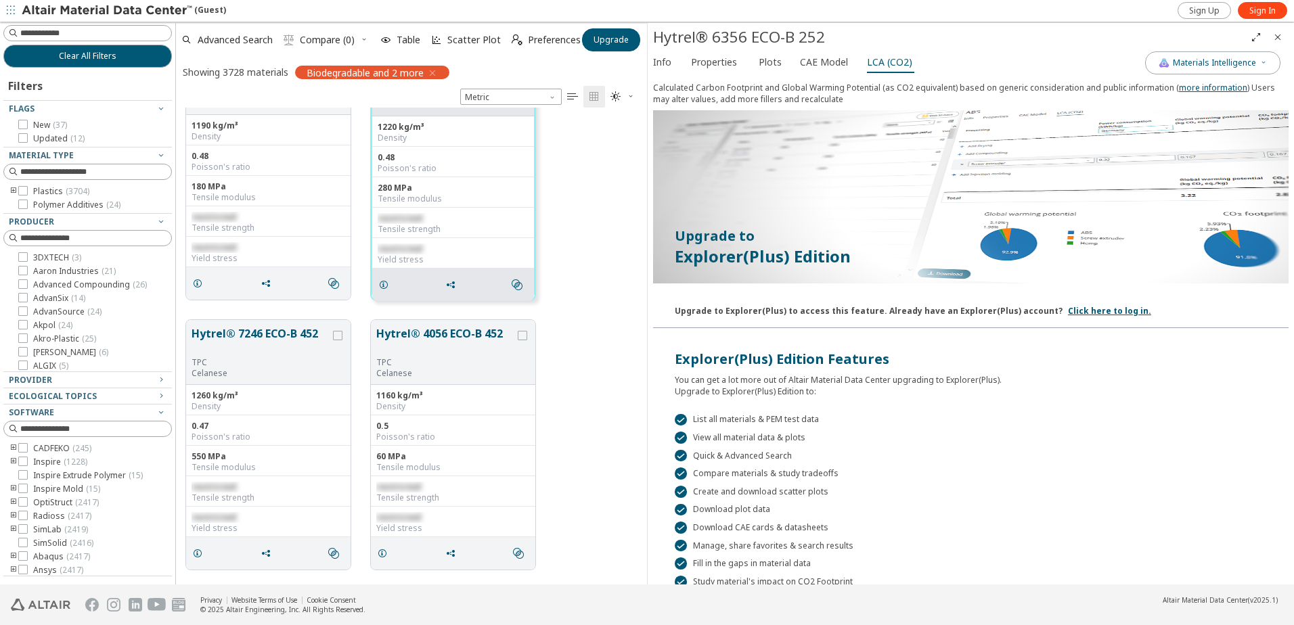
click at [861, 95] on div "Calculated Carbon Footprint and Global Warming Potential (as CO2 equivalent) ba…" at bounding box center [970, 96] width 635 height 28
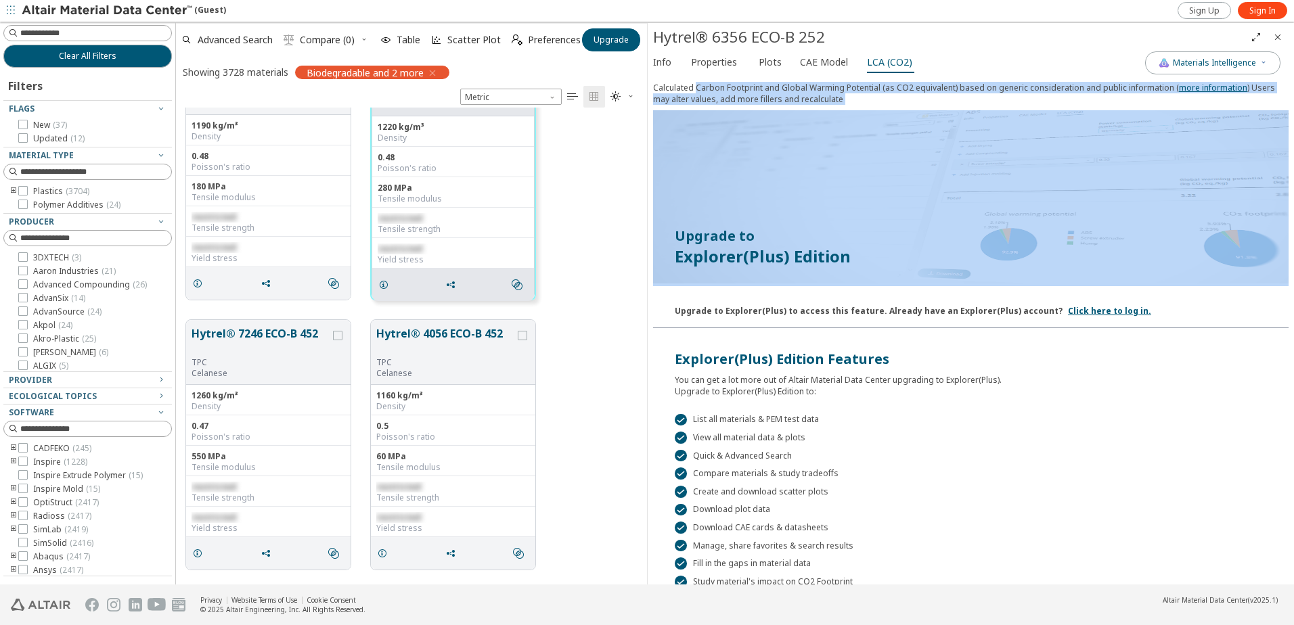
drag, startPoint x: 843, startPoint y: 95, endPoint x: 712, endPoint y: 91, distance: 130.7
click at [712, 91] on div "Calculated Carbon Footprint and Global Warming Potential (as CO2 equivalent) ba…" at bounding box center [970, 96] width 635 height 28
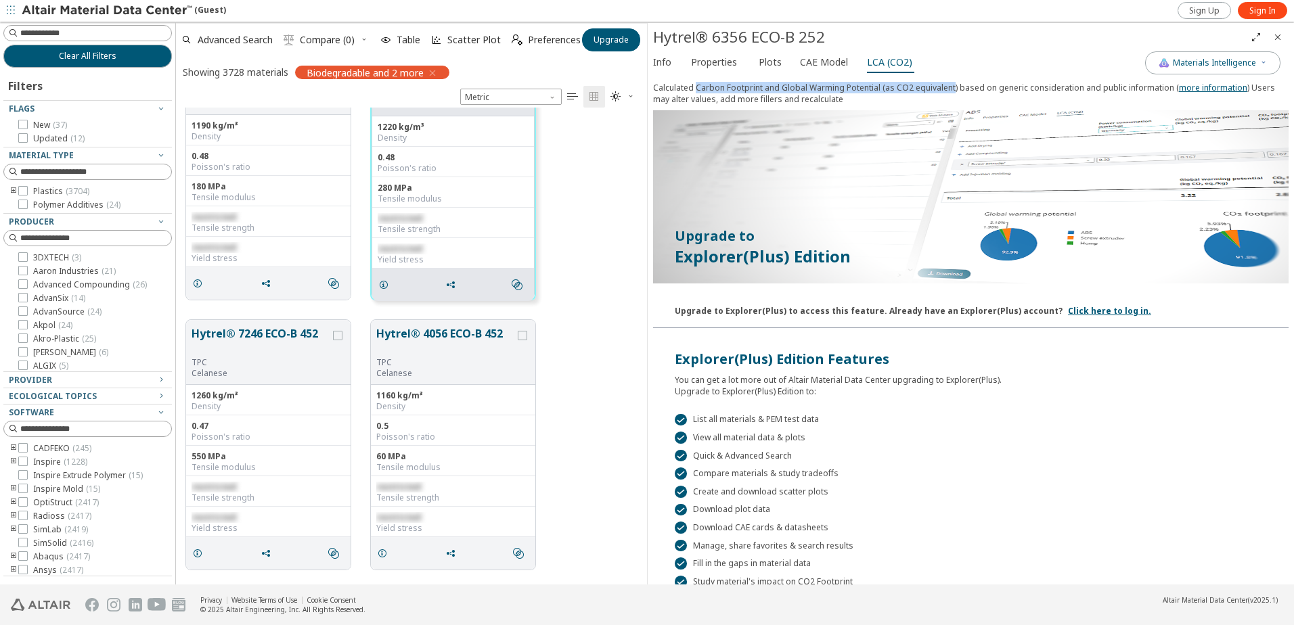
drag, startPoint x: 712, startPoint y: 91, endPoint x: 922, endPoint y: 89, distance: 209.7
click at [922, 89] on div "Calculated Carbon Footprint and Global Warming Potential (as CO2 equivalent) ba…" at bounding box center [970, 96] width 635 height 28
drag, startPoint x: 922, startPoint y: 89, endPoint x: 928, endPoint y: 95, distance: 8.1
click at [928, 95] on div "Calculated Carbon Footprint and Global Warming Potential (as CO2 equivalent) ba…" at bounding box center [970, 96] width 635 height 28
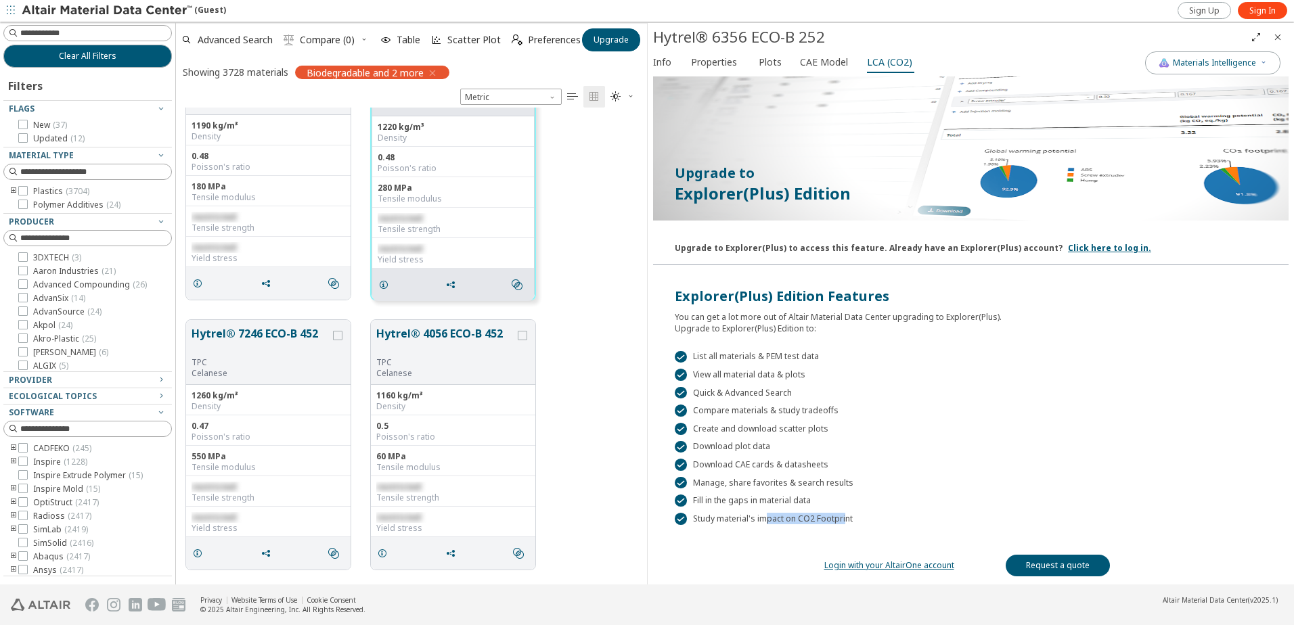
drag, startPoint x: 843, startPoint y: 523, endPoint x: 762, endPoint y: 522, distance: 80.5
click at [762, 522] on div " Study material's impact on CO2 Footprint" at bounding box center [971, 519] width 592 height 12
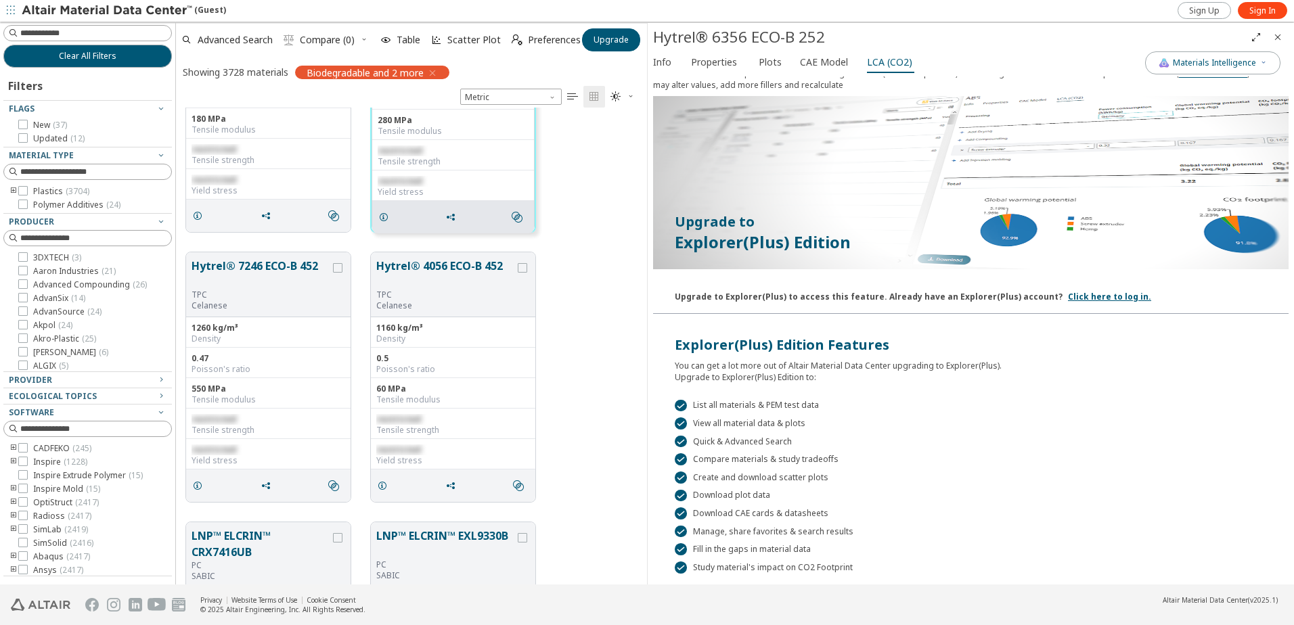
scroll to position [0, 0]
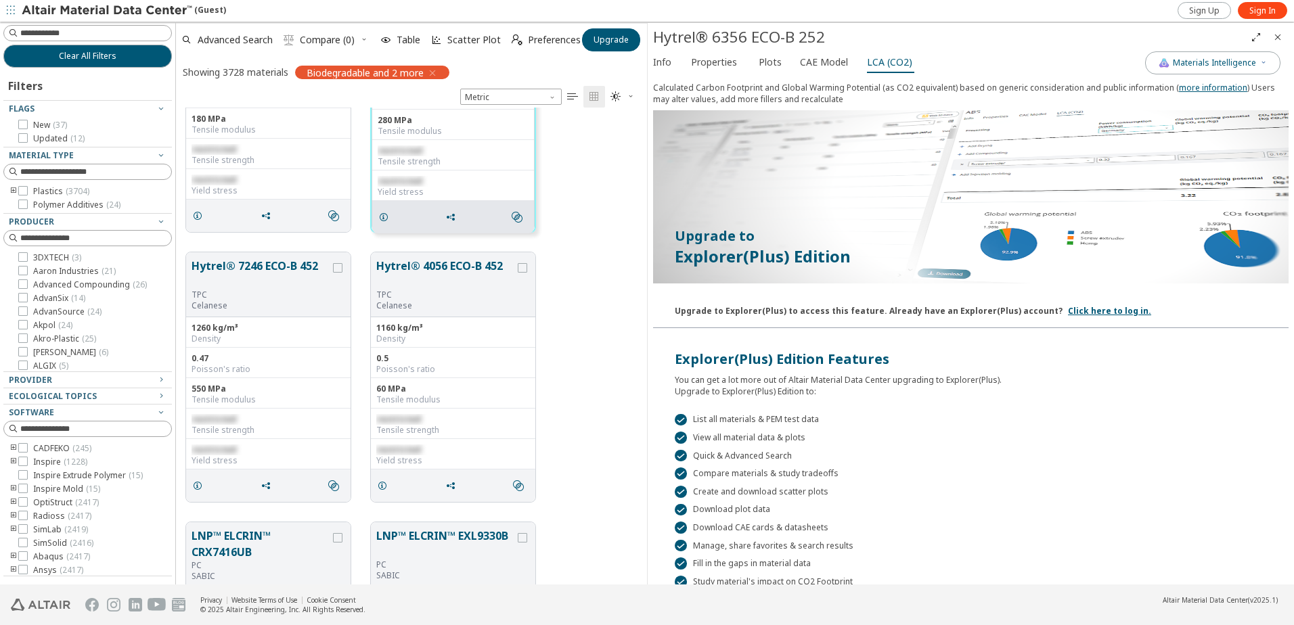
click at [815, 219] on img at bounding box center [970, 196] width 635 height 173
